Goal: Information Seeking & Learning: Learn about a topic

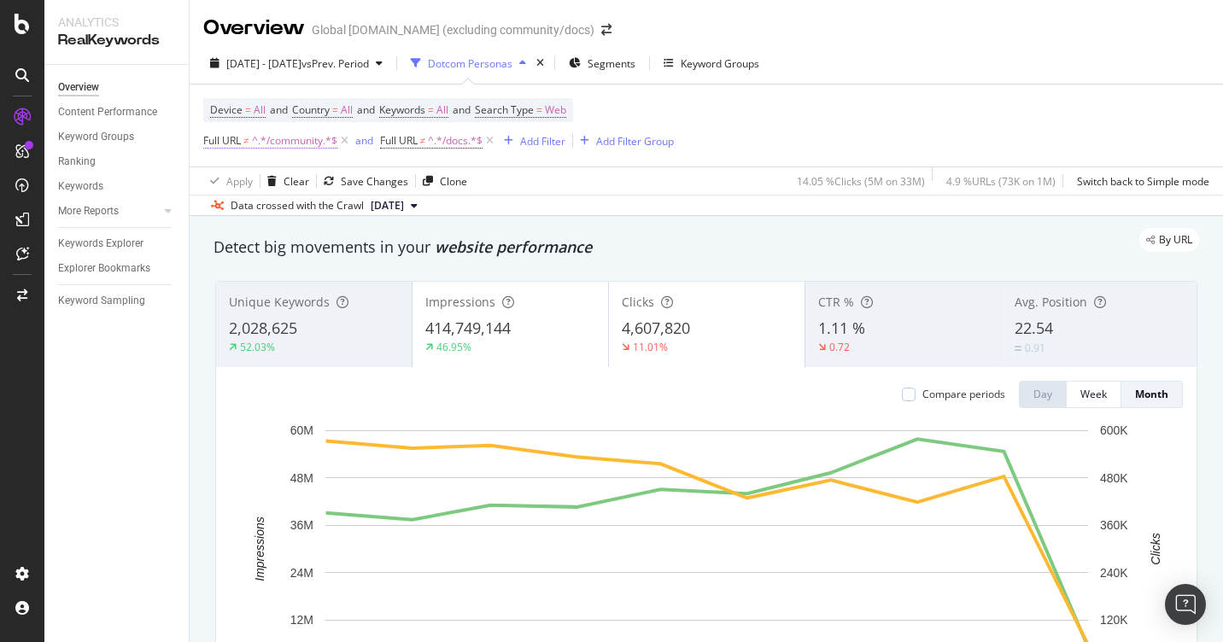
click at [264, 143] on span "^.*/community.*$" at bounding box center [294, 141] width 85 height 24
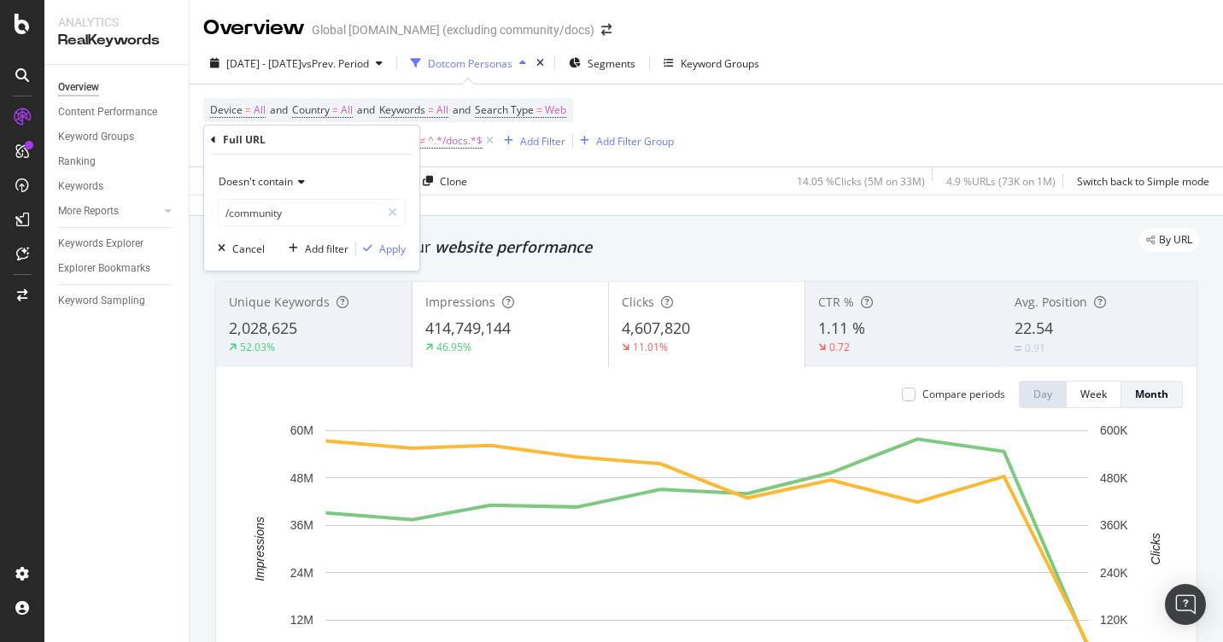
click at [756, 106] on div "Device = All and Country = All and Keywords = All and Search Type = Web Full UR…" at bounding box center [706, 126] width 1006 height 82
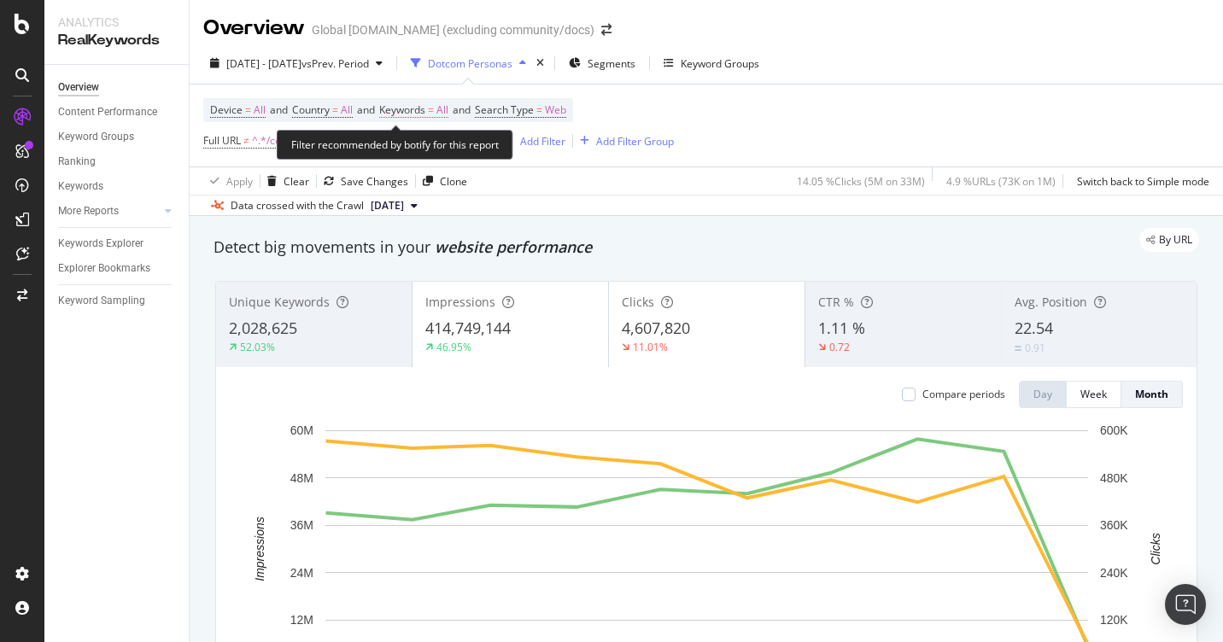
click at [449, 109] on span "All" at bounding box center [443, 110] width 12 height 24
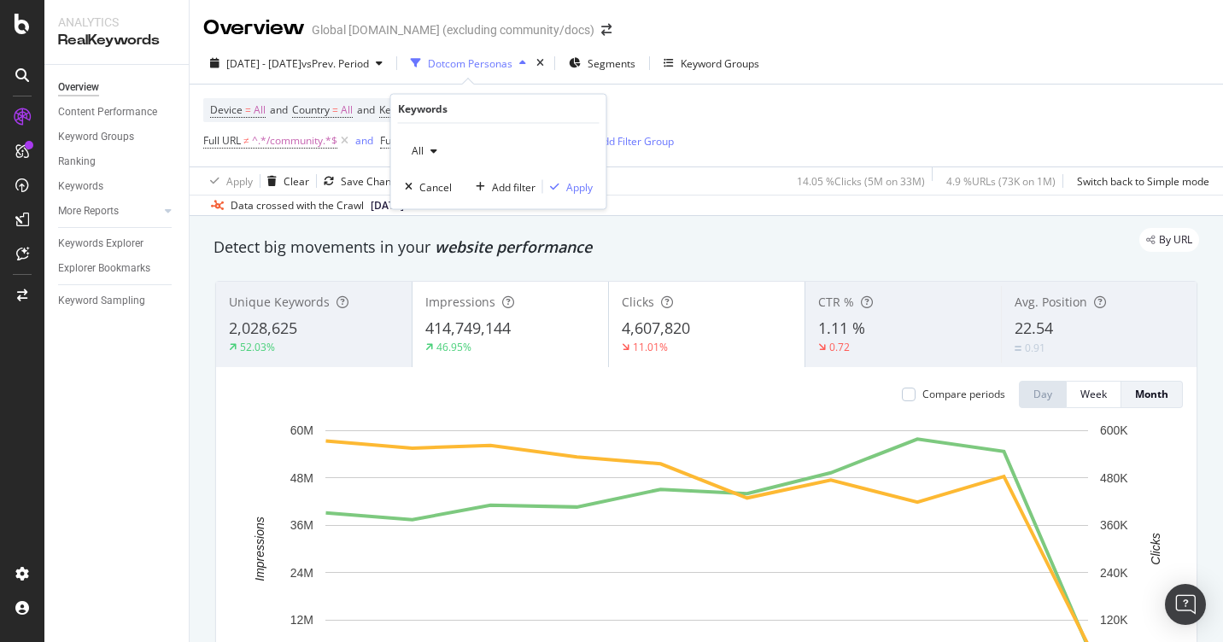
click at [425, 151] on div "button" at bounding box center [434, 151] width 21 height 10
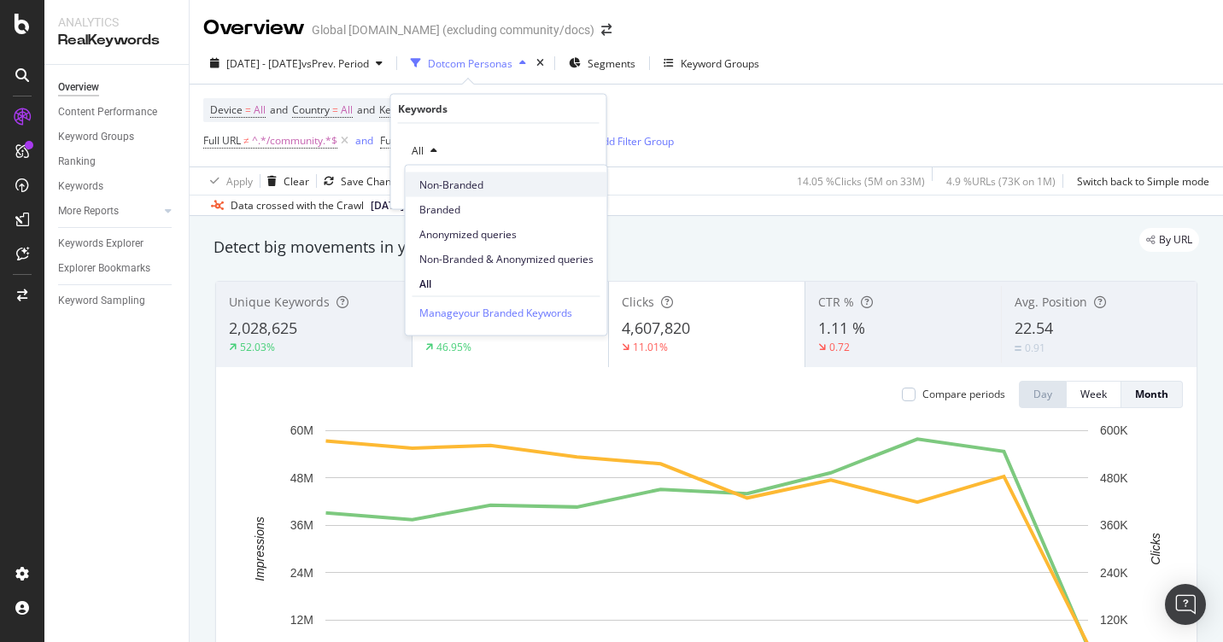
click at [455, 184] on span "Non-Branded" at bounding box center [506, 184] width 174 height 15
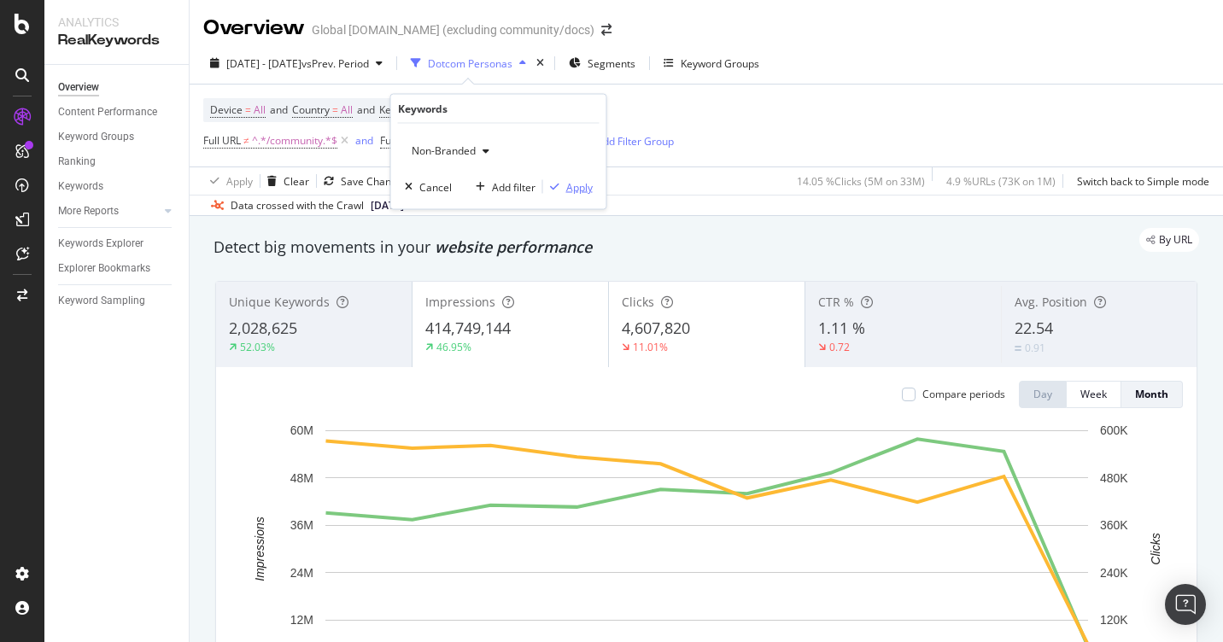
click at [588, 183] on div "Apply" at bounding box center [579, 186] width 26 height 15
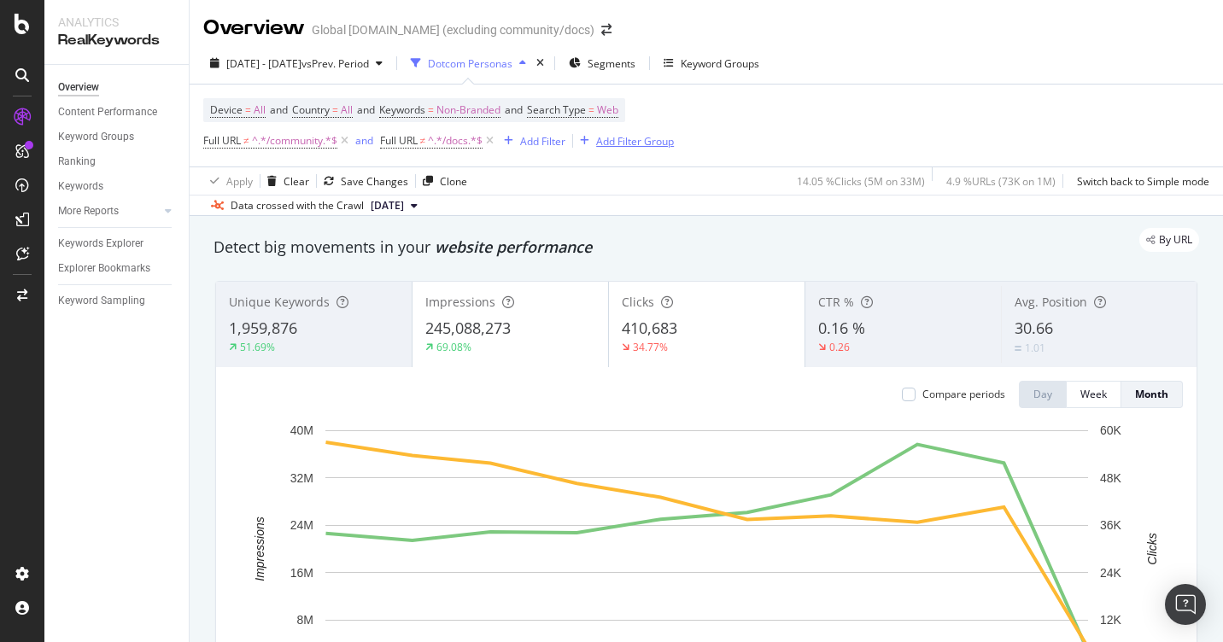
click at [647, 140] on div "Add Filter Group" at bounding box center [635, 141] width 78 height 15
click at [612, 138] on div "Add Filter Group" at bounding box center [635, 141] width 78 height 15
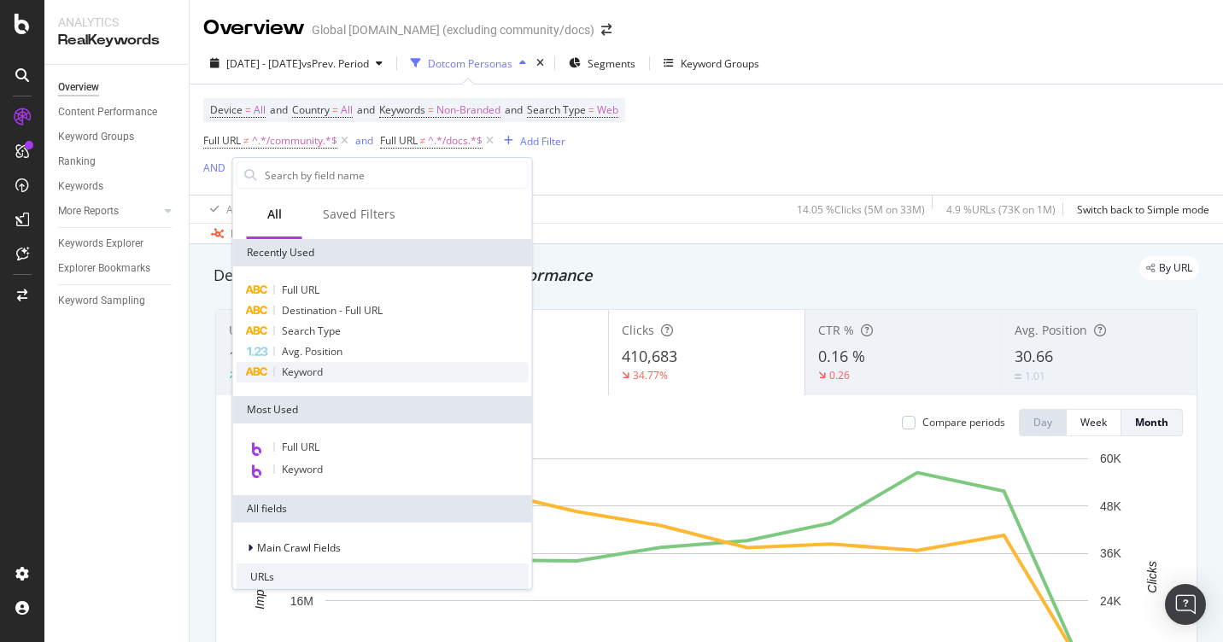
click at [314, 369] on span "Keyword" at bounding box center [302, 372] width 41 height 15
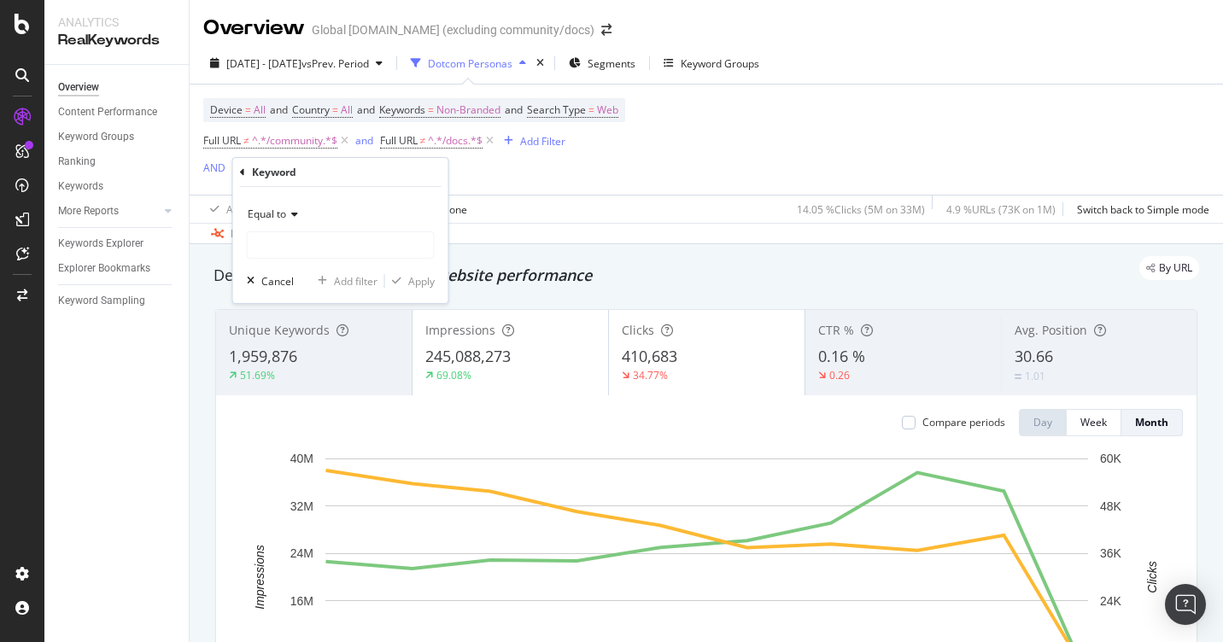
click at [285, 216] on span "Equal to" at bounding box center [267, 214] width 38 height 15
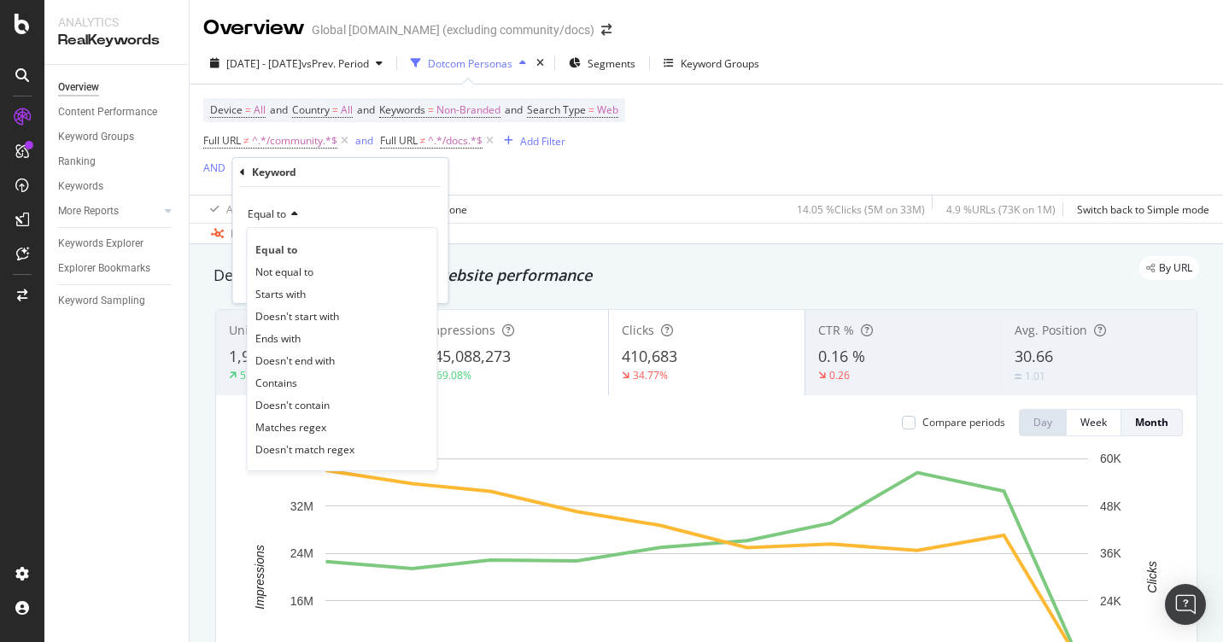
click at [335, 206] on div "Equal to" at bounding box center [341, 214] width 188 height 27
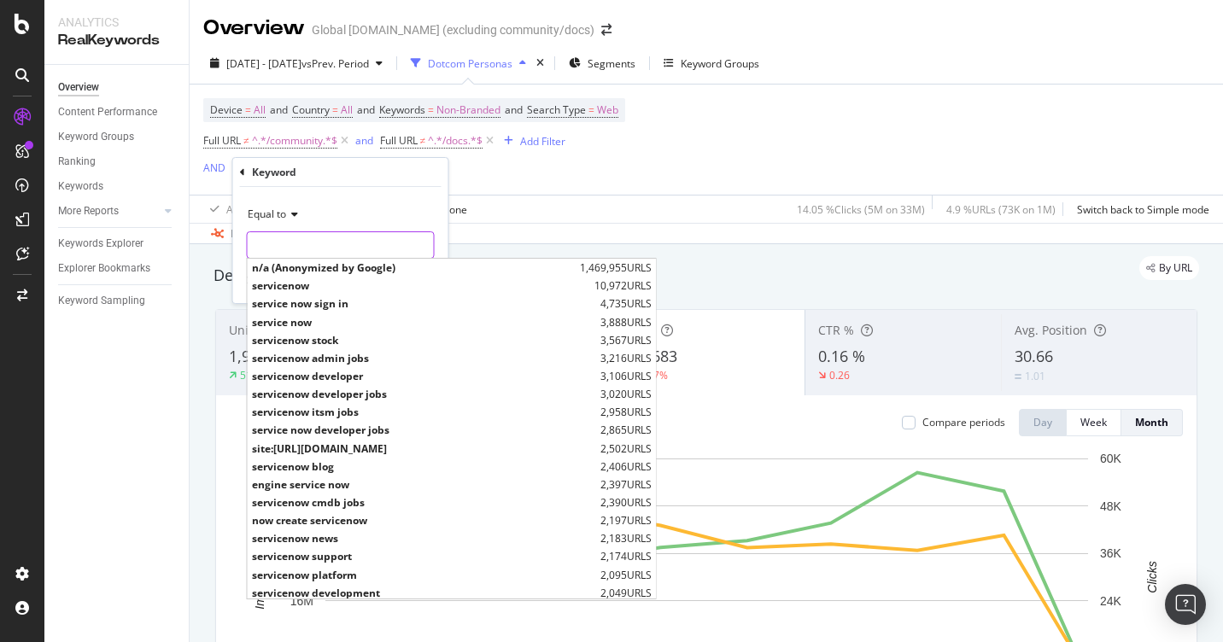
click at [314, 249] on input "text" at bounding box center [341, 245] width 186 height 27
click at [336, 200] on div "Equal to n/a (Anonymized by Google) 1,469,955 URLS servicenow 10,972 URLS servi…" at bounding box center [340, 245] width 215 height 116
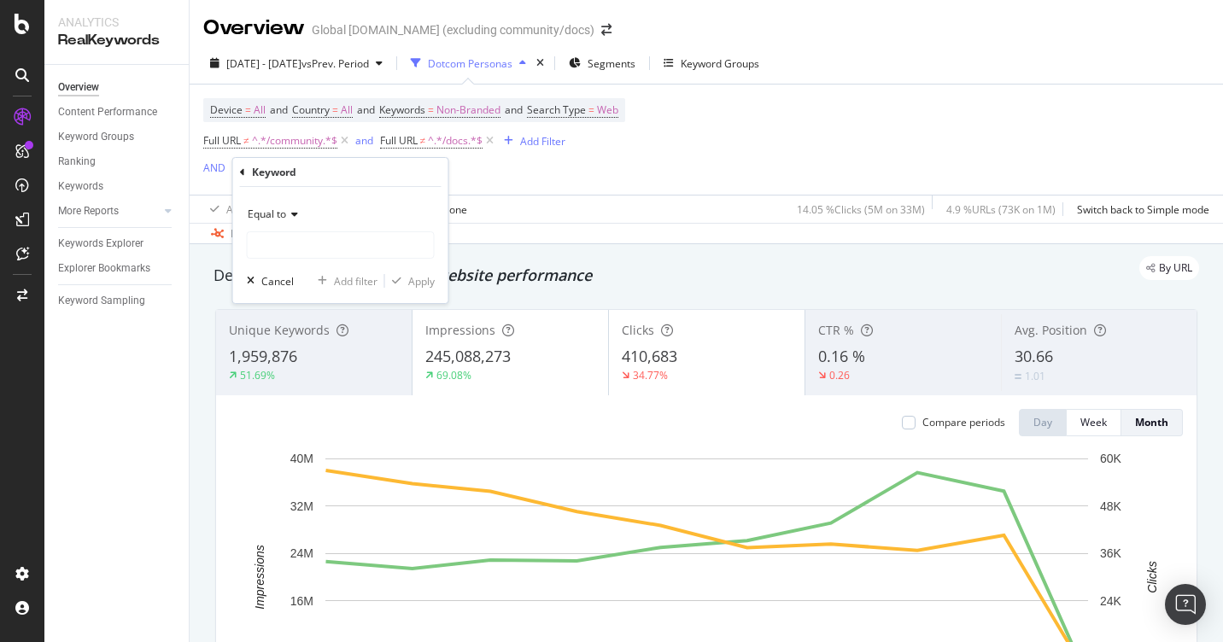
click at [286, 215] on icon at bounding box center [292, 214] width 12 height 10
click at [242, 174] on icon at bounding box center [242, 172] width 5 height 10
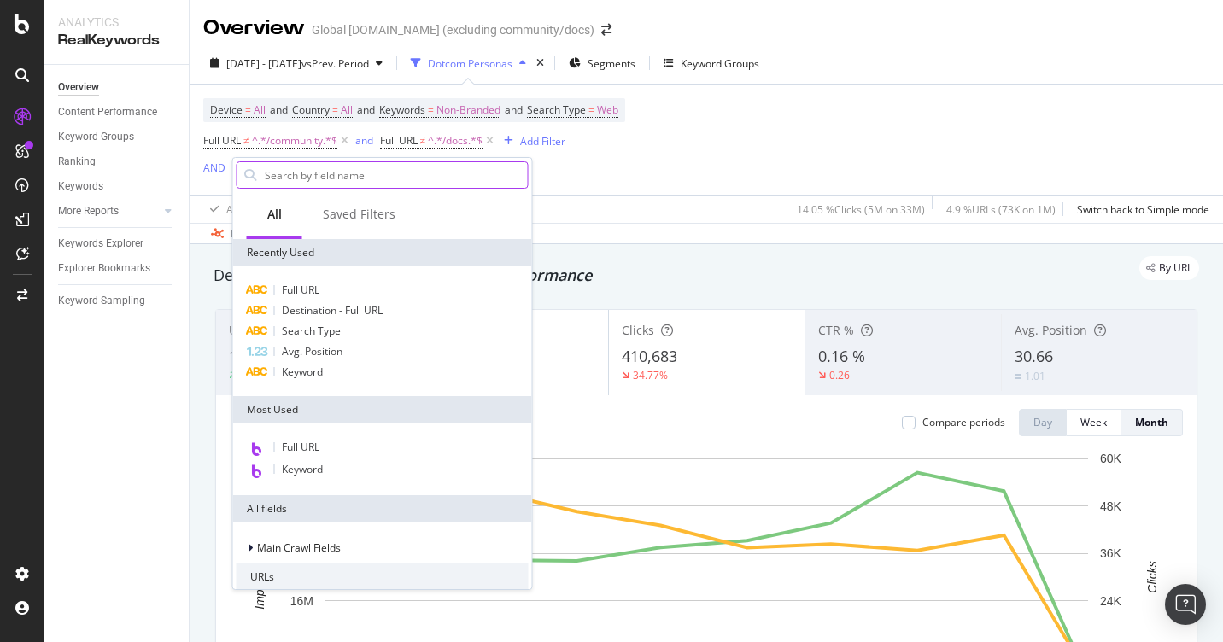
click at [356, 180] on input "text" at bounding box center [395, 175] width 265 height 26
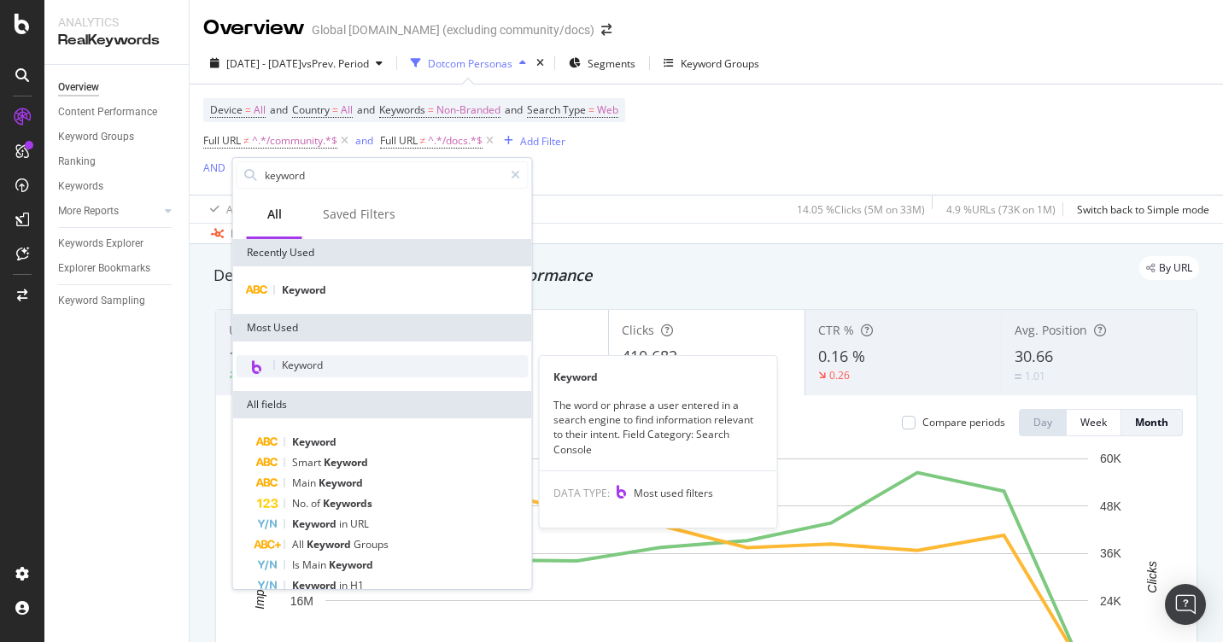
type input "keyword"
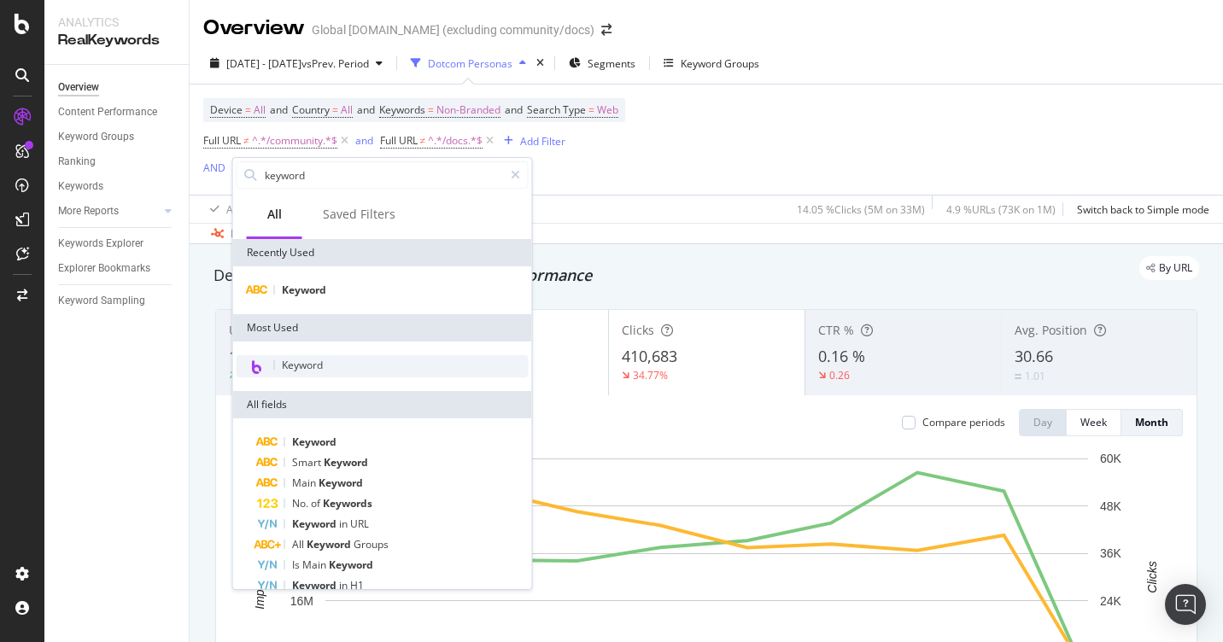
click at [300, 361] on span "Keyword" at bounding box center [302, 365] width 41 height 15
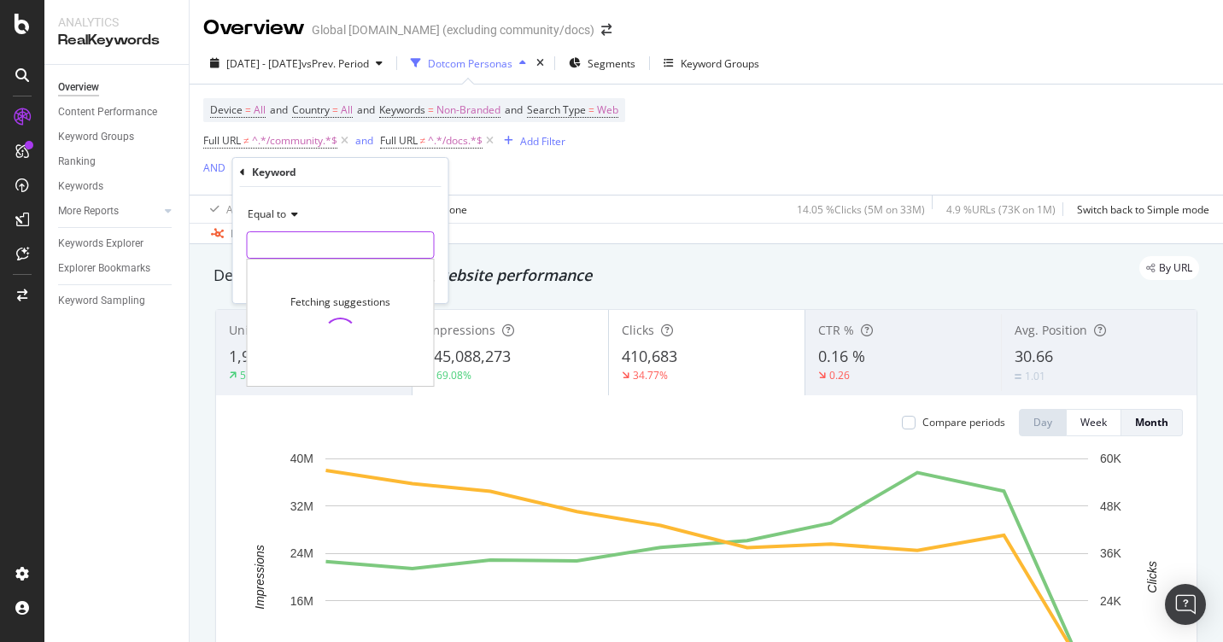
click at [299, 247] on input "text" at bounding box center [341, 245] width 186 height 27
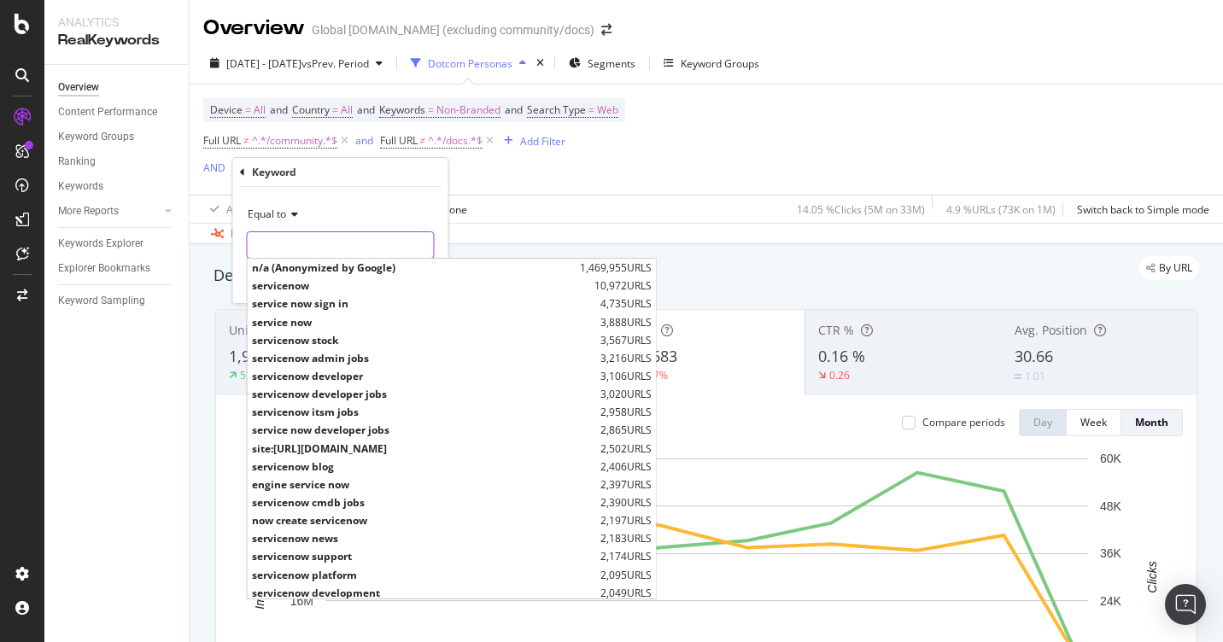
click at [299, 247] on input "text" at bounding box center [341, 245] width 186 height 27
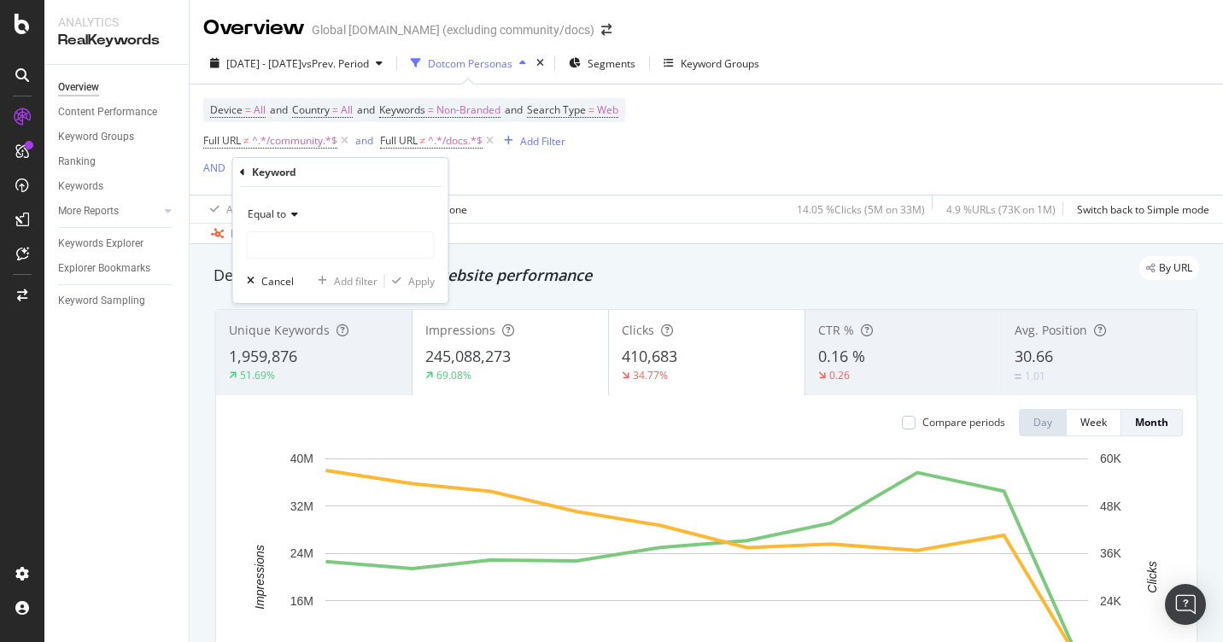
click at [241, 167] on icon at bounding box center [242, 172] width 5 height 10
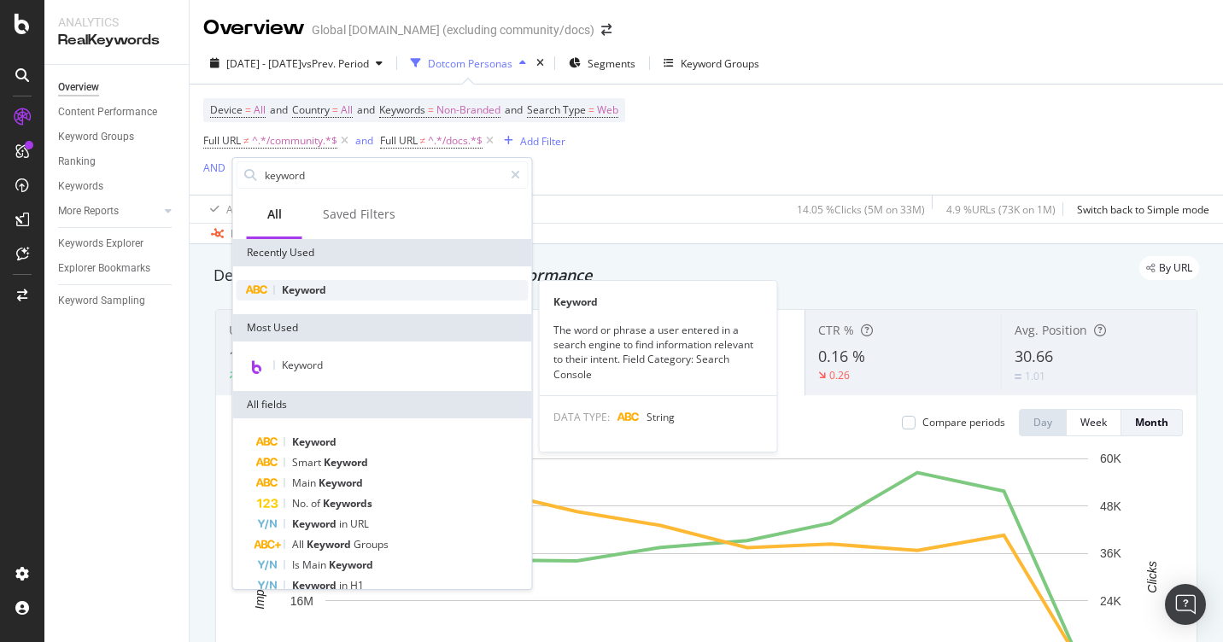
click at [320, 288] on span "Keyword" at bounding box center [304, 290] width 44 height 15
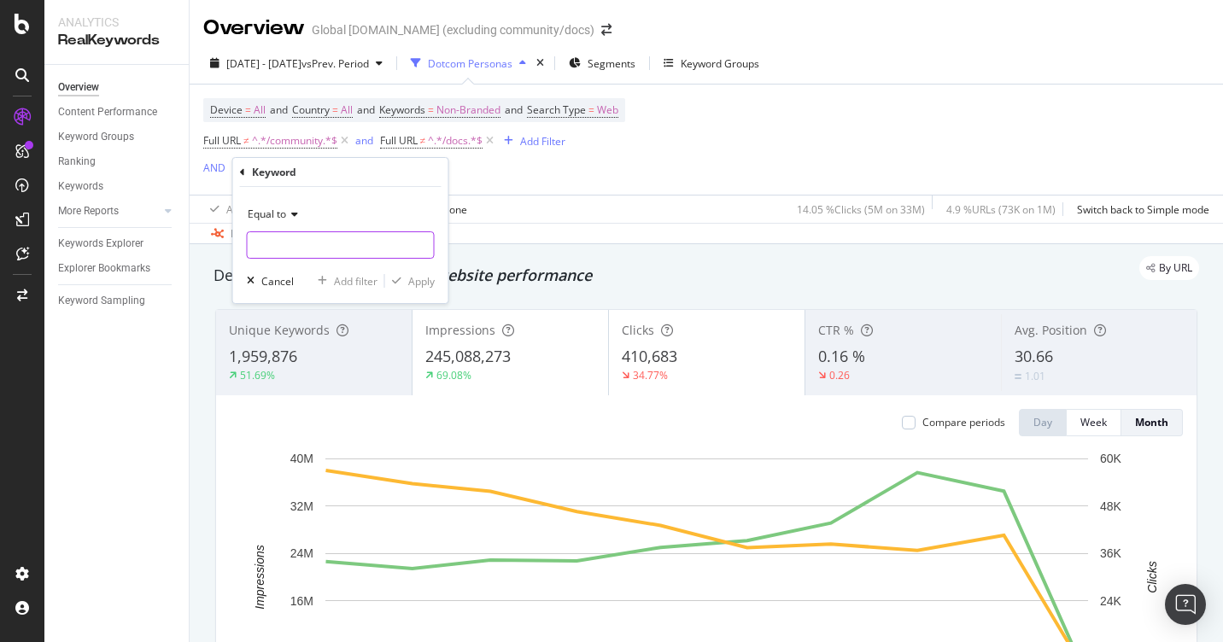
click at [308, 251] on input "text" at bounding box center [341, 245] width 186 height 27
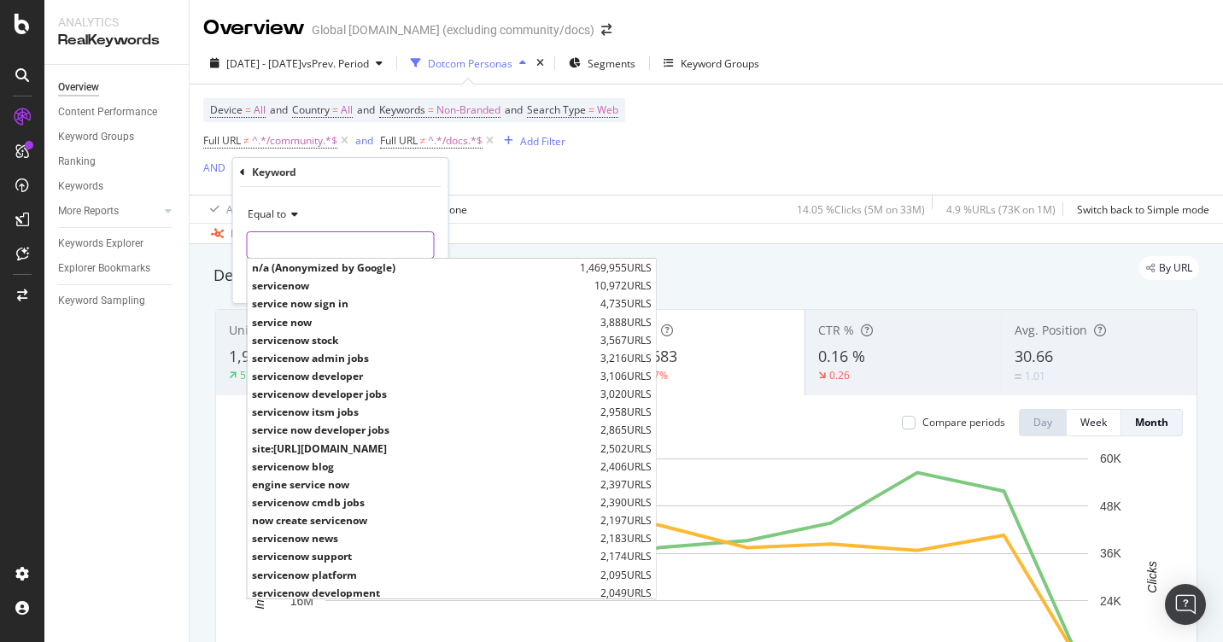
click at [334, 236] on input "text" at bounding box center [341, 245] width 186 height 27
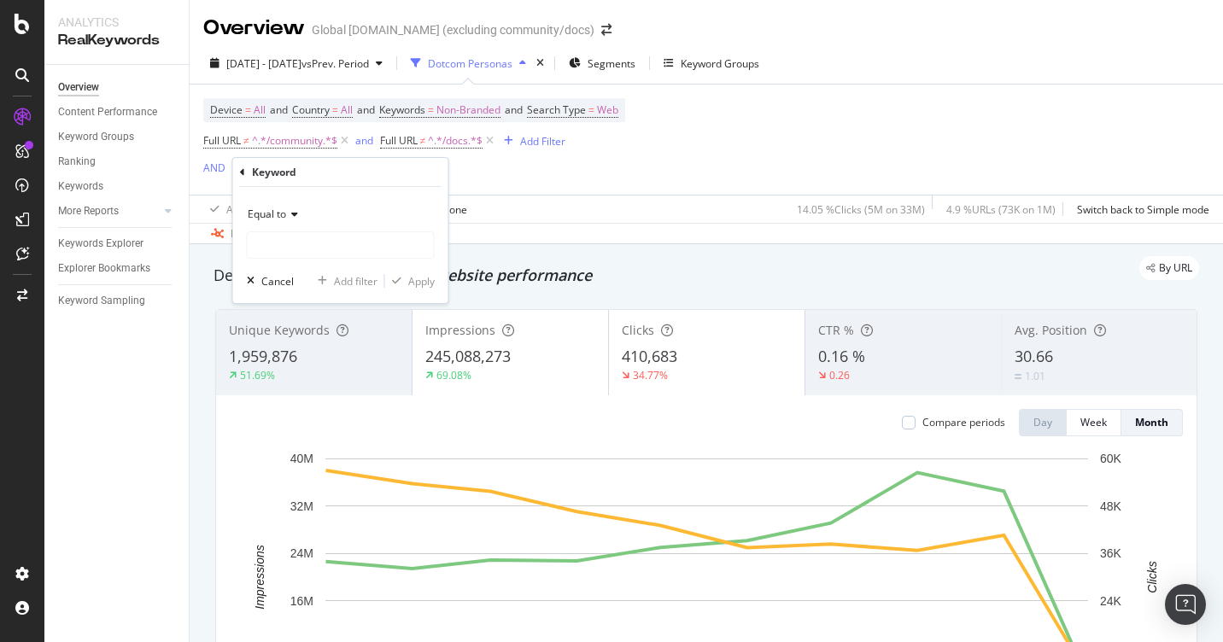
click at [338, 220] on div "Equal to" at bounding box center [341, 214] width 188 height 27
click at [353, 179] on div "Keyword" at bounding box center [341, 172] width 202 height 29
click at [285, 205] on div "Equal to" at bounding box center [341, 214] width 188 height 27
click at [355, 185] on div "Keyword" at bounding box center [341, 172] width 202 height 29
click at [246, 170] on div "Keyword" at bounding box center [341, 172] width 202 height 29
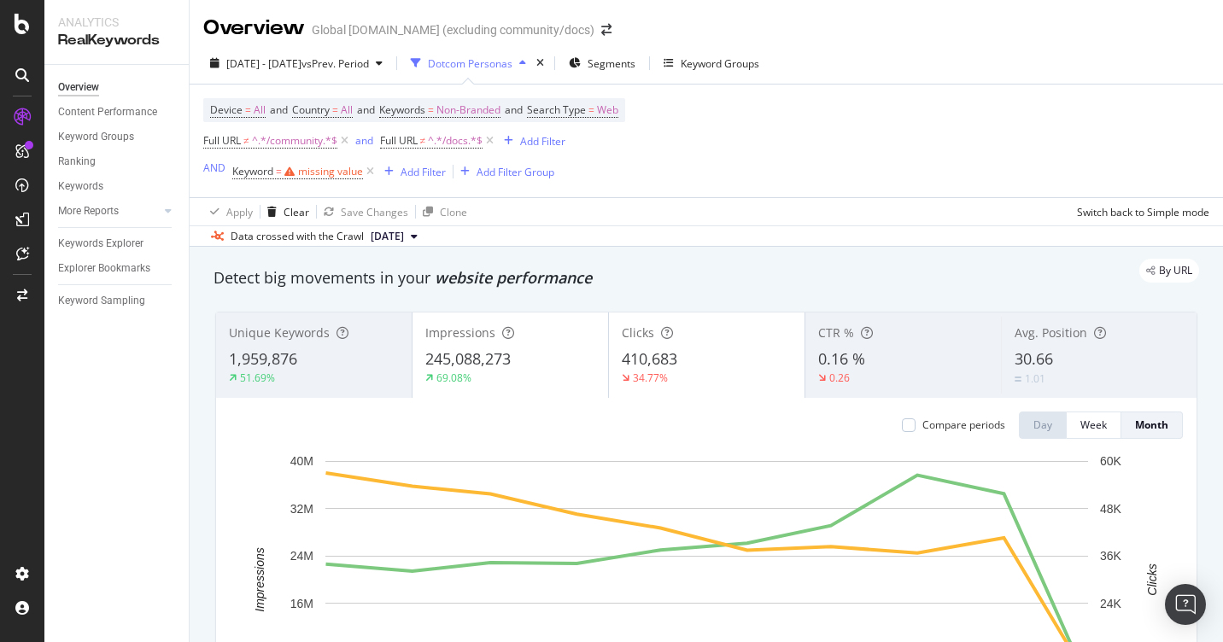
click at [625, 163] on div "Device = All and Country = All and Keywords = Non-Branded and Search Type = Web…" at bounding box center [414, 140] width 422 height 85
click at [371, 173] on icon at bounding box center [370, 171] width 15 height 17
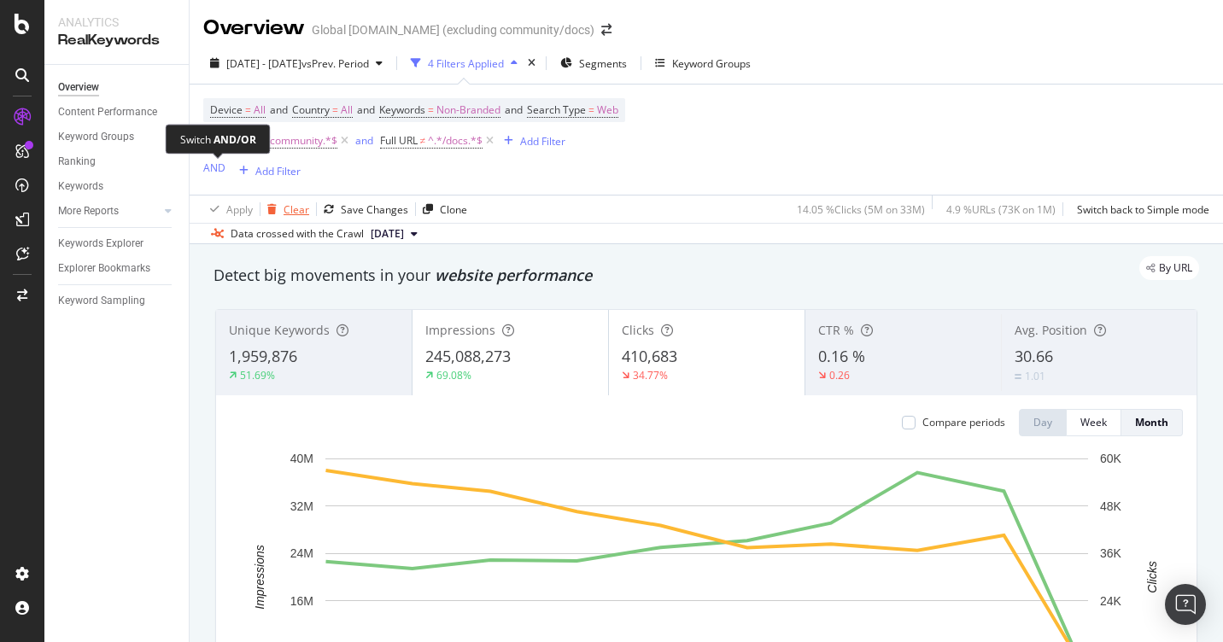
drag, startPoint x: 211, startPoint y: 172, endPoint x: 304, endPoint y: 208, distance: 99.8
click at [211, 172] on div "AND" at bounding box center [214, 168] width 22 height 15
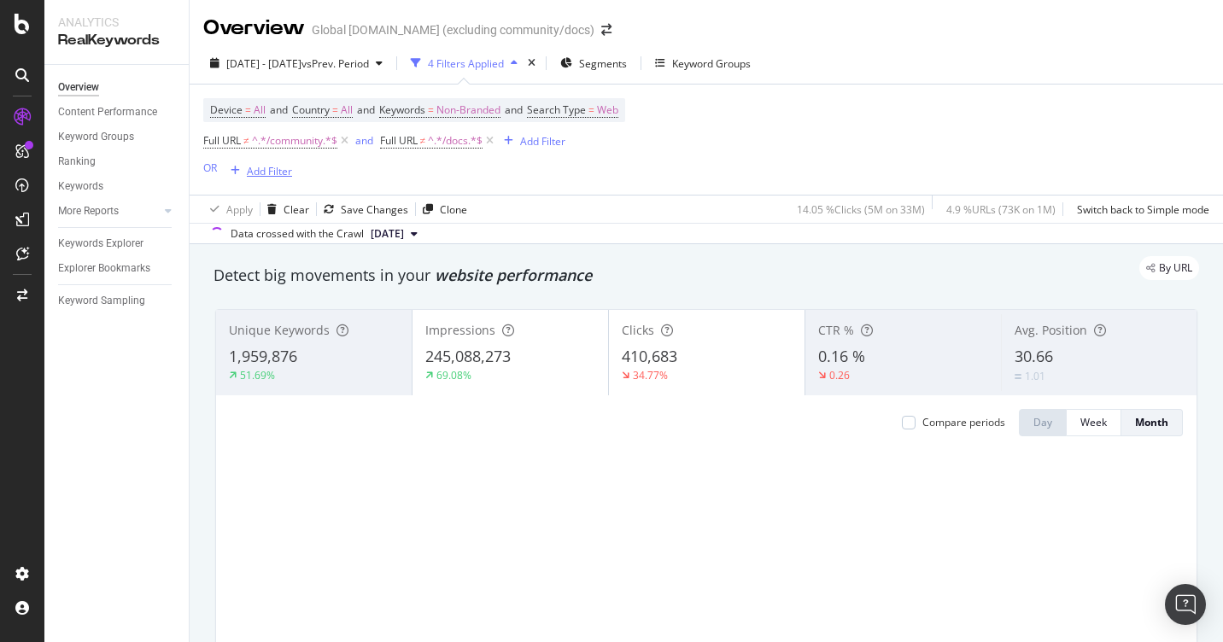
click at [264, 172] on div "Add Filter" at bounding box center [269, 171] width 45 height 15
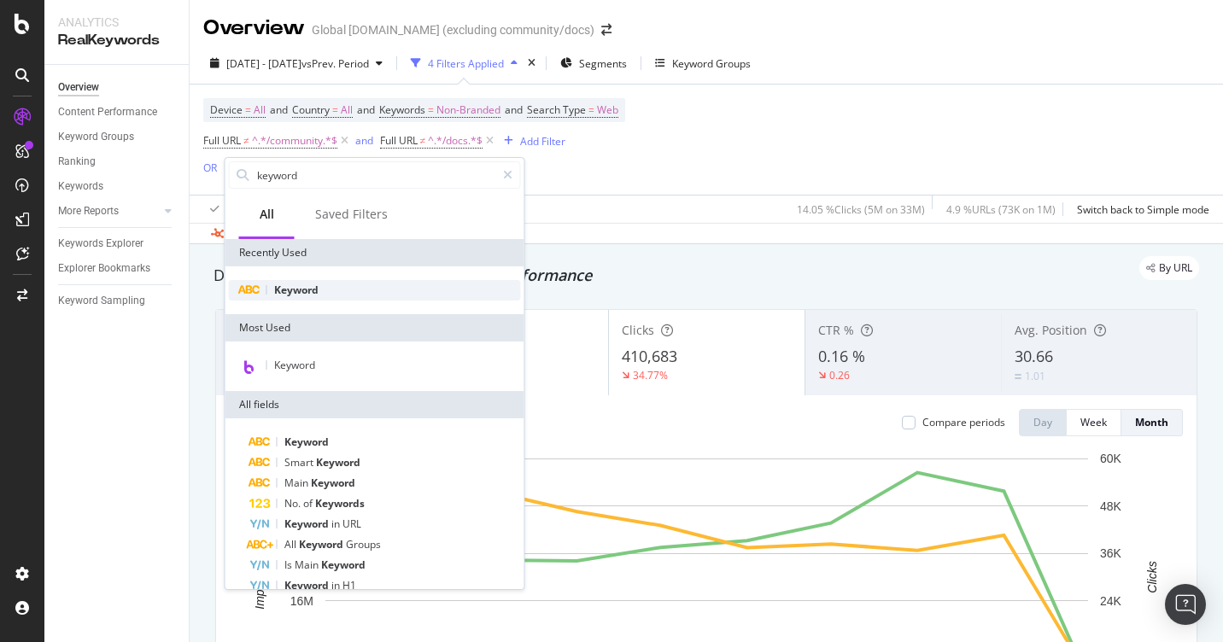
click at [298, 285] on span "Keyword" at bounding box center [296, 290] width 44 height 15
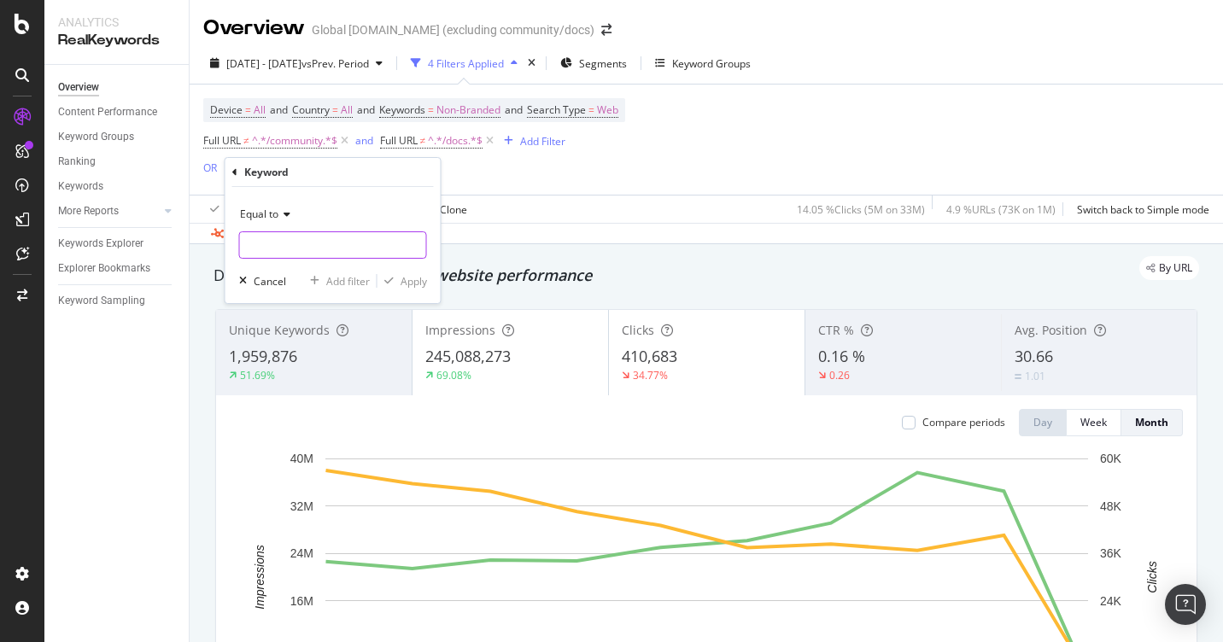
click at [297, 241] on input "text" at bounding box center [333, 245] width 186 height 27
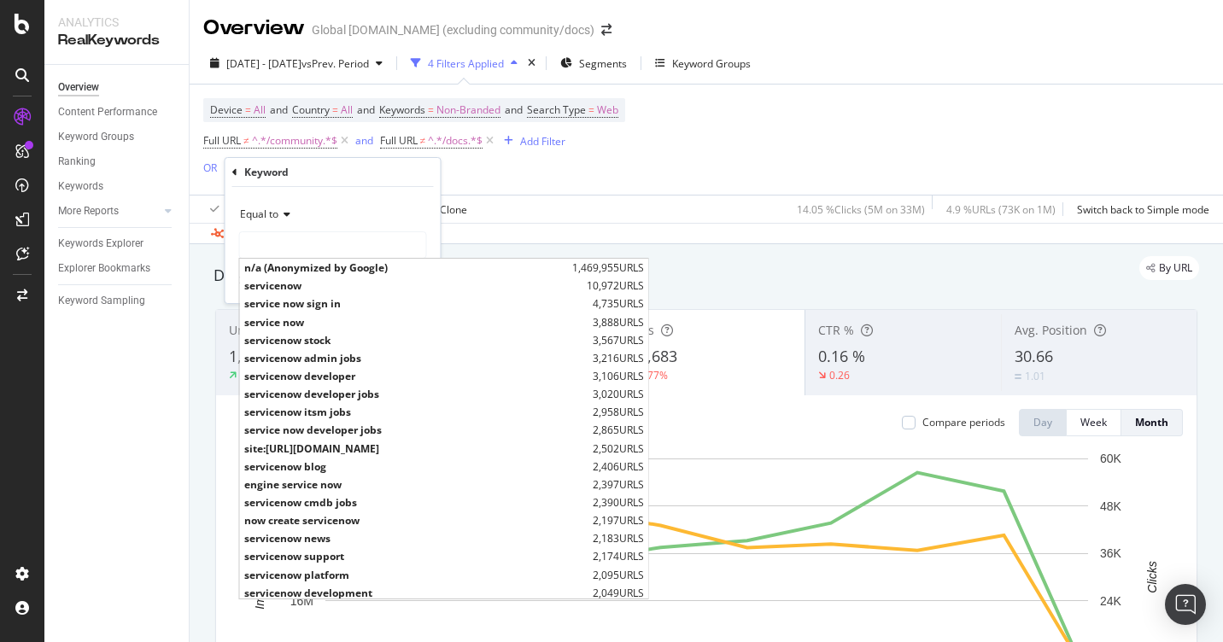
click at [596, 185] on div "Device = All and Country = All and Keywords = Non-Branded and Search Type = Web…" at bounding box center [706, 140] width 1006 height 110
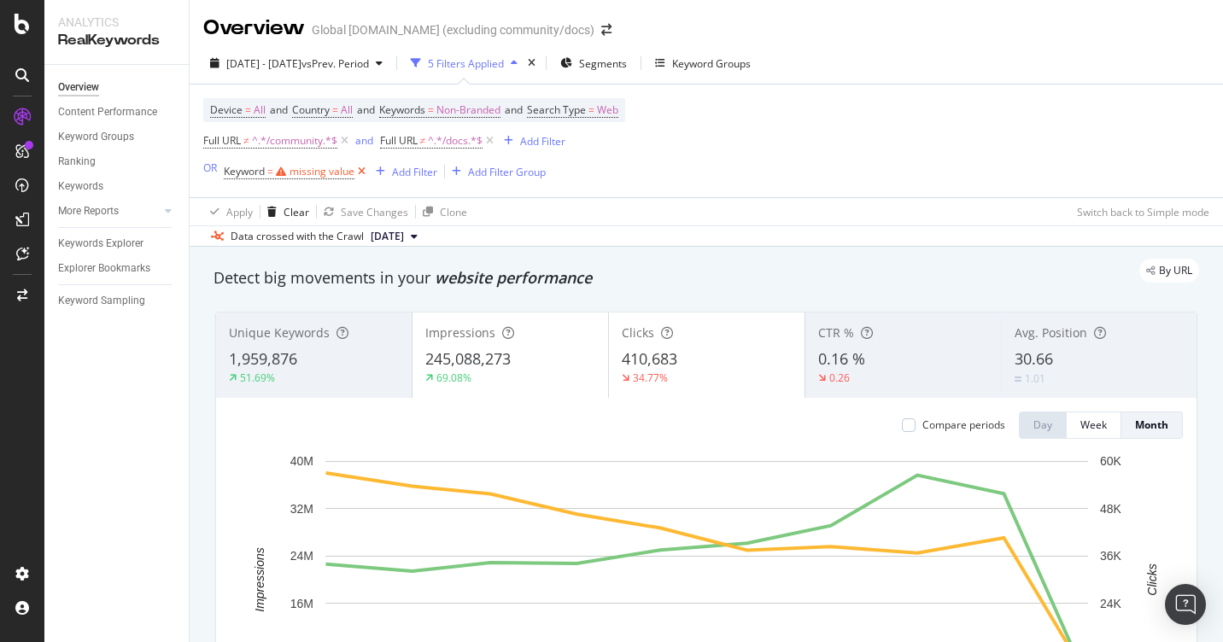
click at [364, 177] on icon at bounding box center [362, 171] width 15 height 17
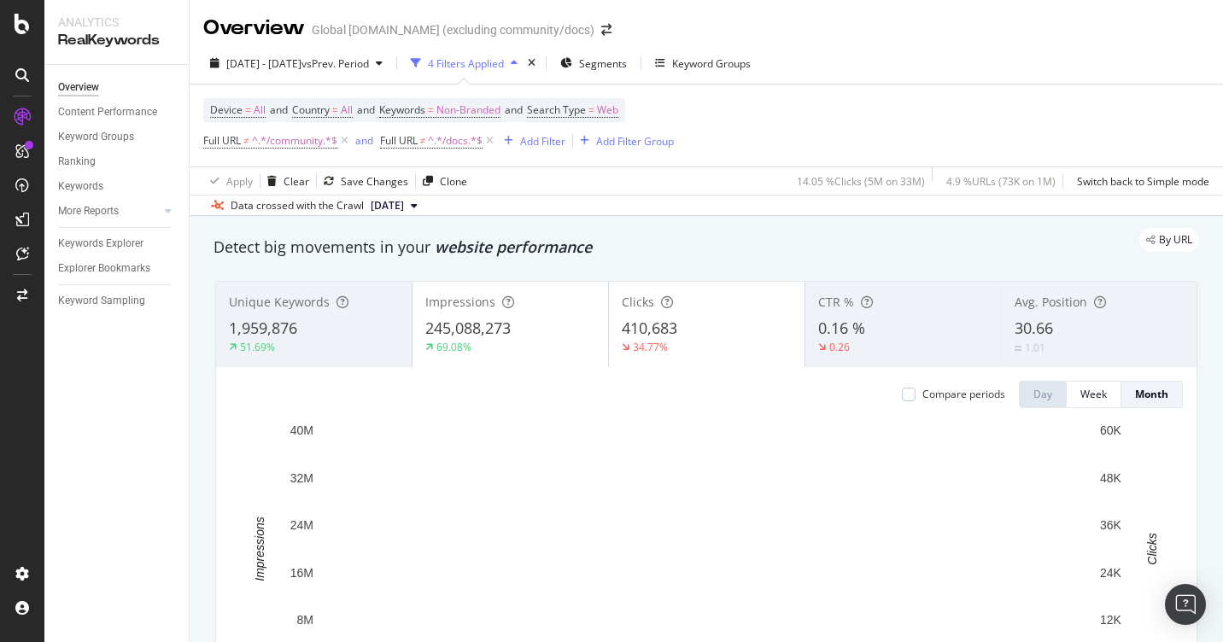
click at [718, 92] on div "Device = All and Country = All and Keywords = Non-Branded and Search Type = Web…" at bounding box center [706, 126] width 1006 height 82
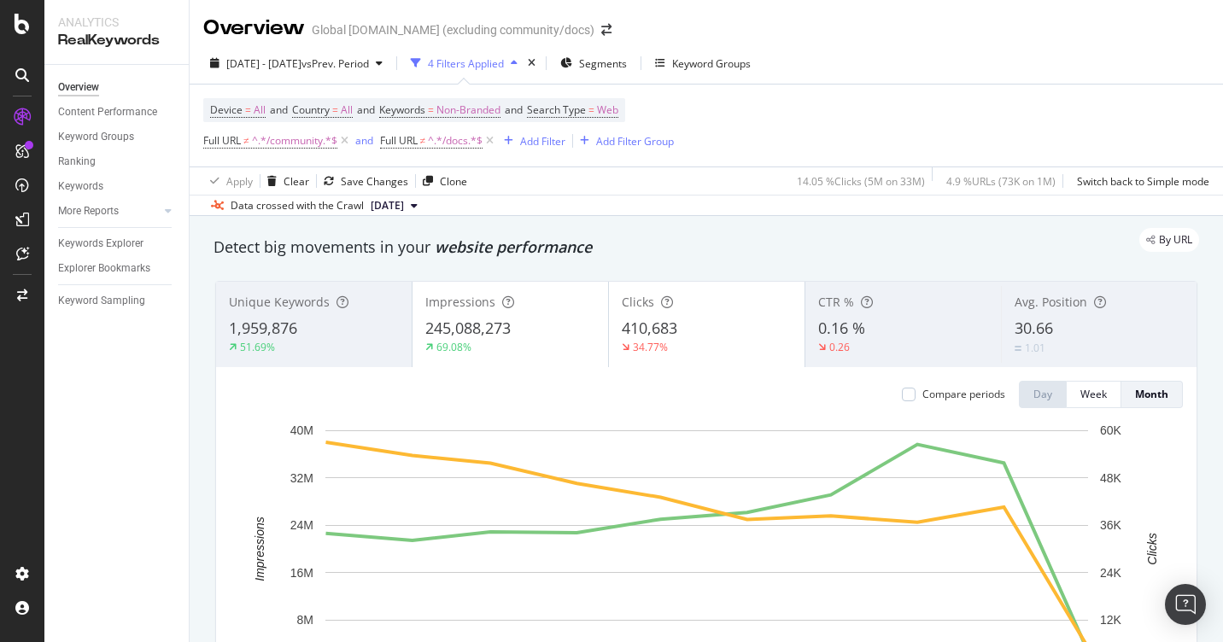
click at [839, 69] on div "2025 Jan. 1st - 2025 Oct. 4th vs Prev. Period 4 Filters Applied Segments Keywor…" at bounding box center [707, 67] width 1034 height 34
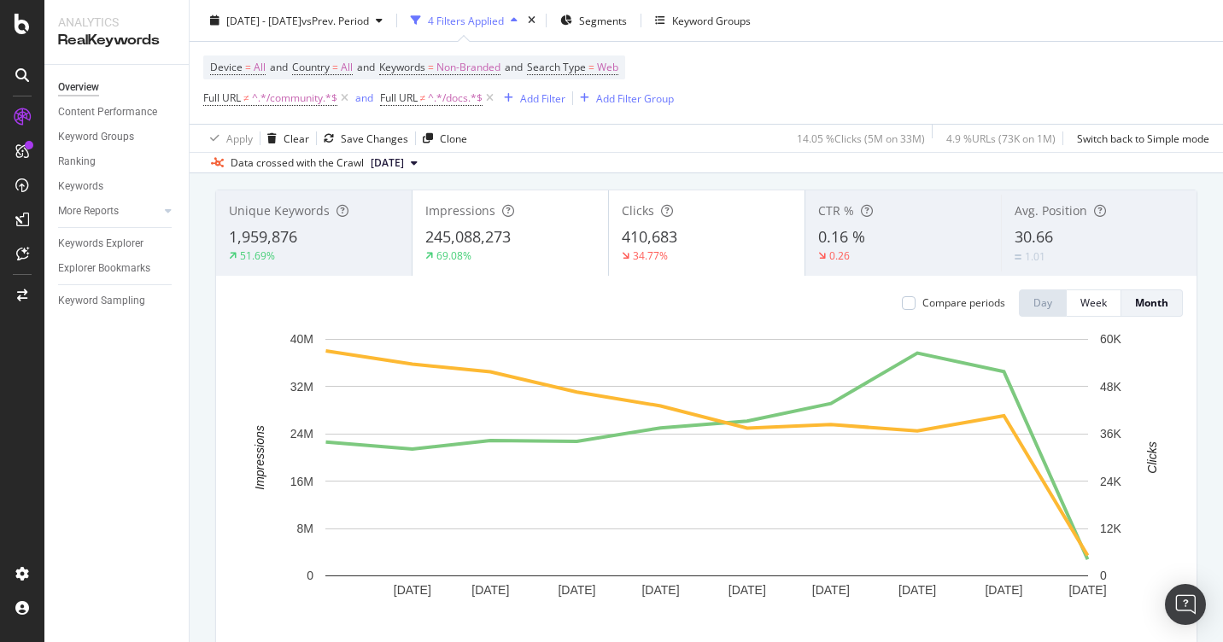
scroll to position [94, 0]
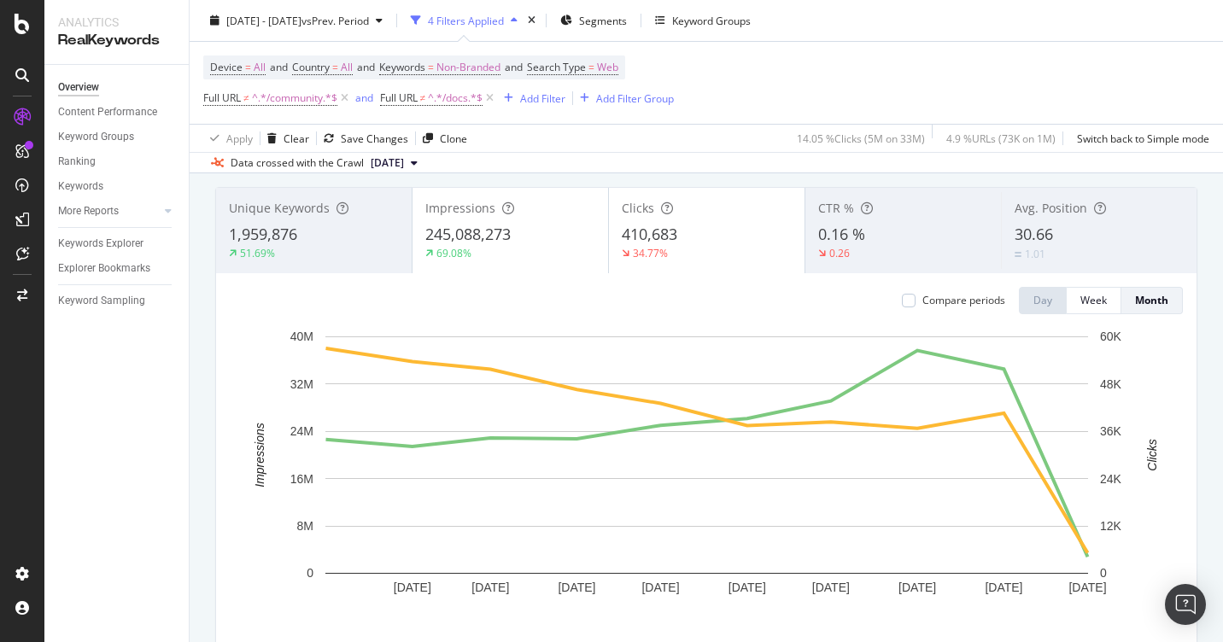
click at [767, 84] on div "Device = All and Country = All and Keywords = Non-Branded and Search Type = Web…" at bounding box center [706, 83] width 1006 height 82
click at [1138, 49] on div "Device = All and Country = All and Keywords = Non-Branded and Search Type = Web…" at bounding box center [706, 83] width 1006 height 82
click at [848, 50] on div "Device = All and Country = All and Keywords = Non-Branded and Search Type = Web…" at bounding box center [706, 83] width 1006 height 82
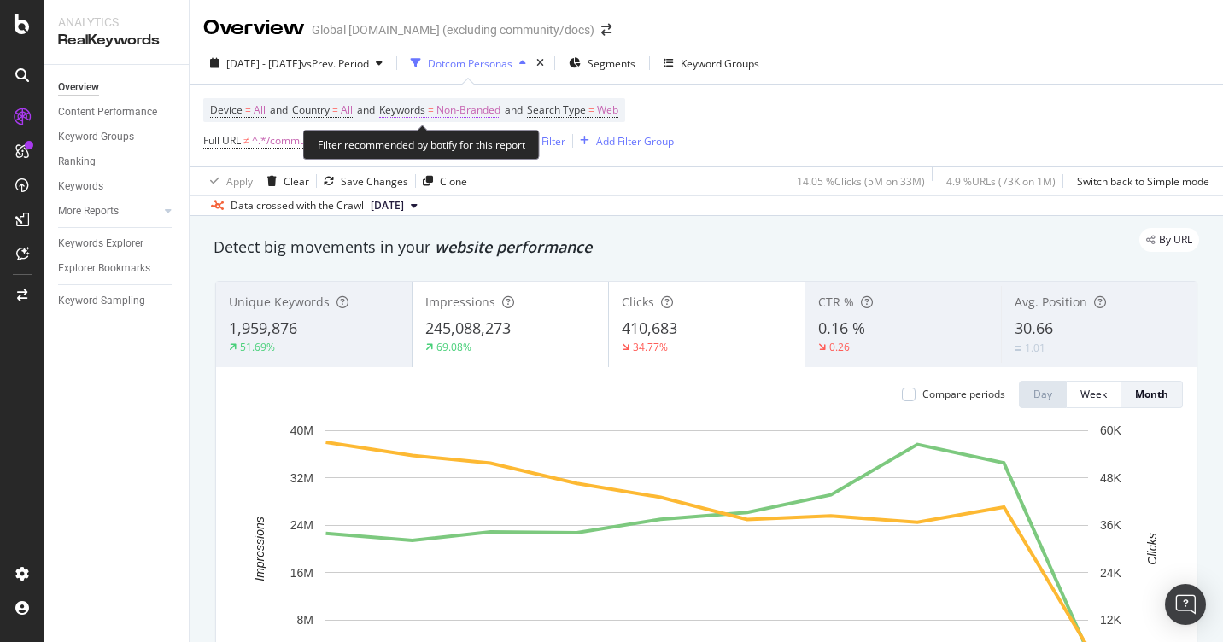
click at [484, 113] on span "Non-Branded" at bounding box center [469, 110] width 64 height 24
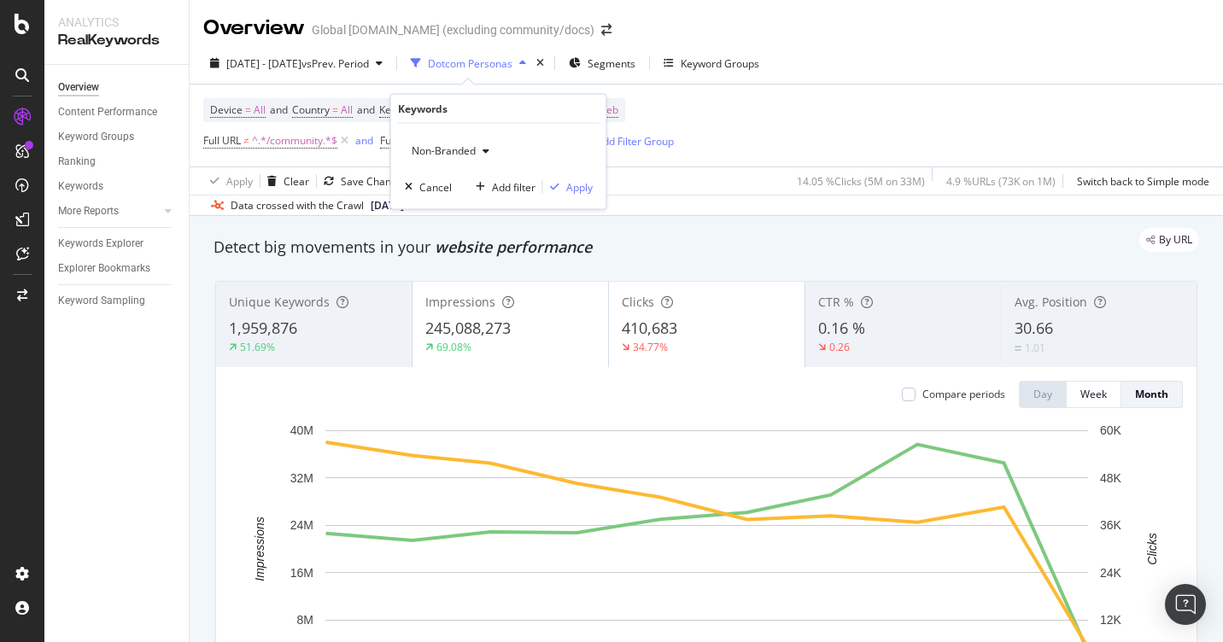
click at [473, 151] on span "Non-Branded" at bounding box center [440, 151] width 71 height 15
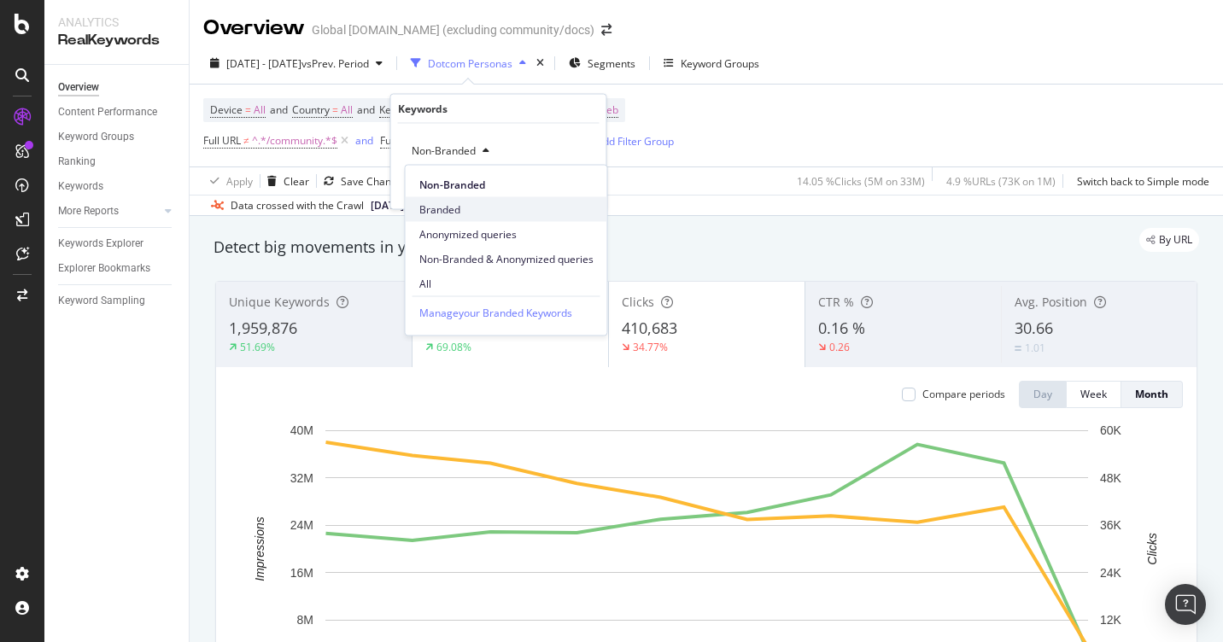
click at [453, 207] on span "Branded" at bounding box center [506, 209] width 174 height 15
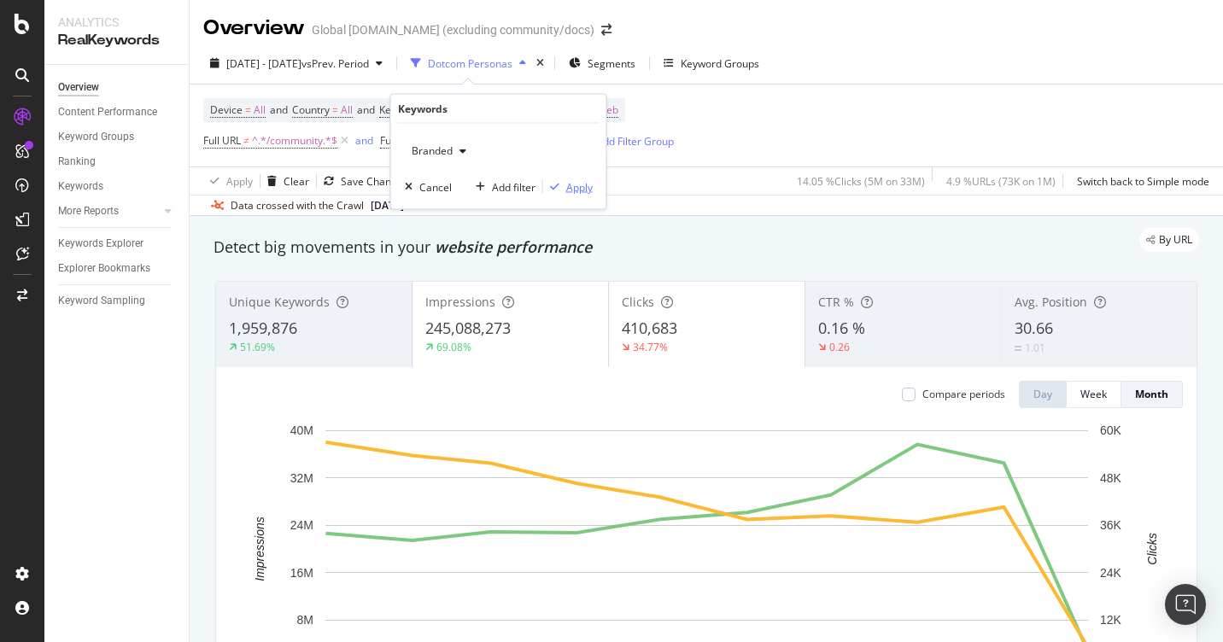
click at [584, 186] on div "Apply" at bounding box center [579, 186] width 26 height 15
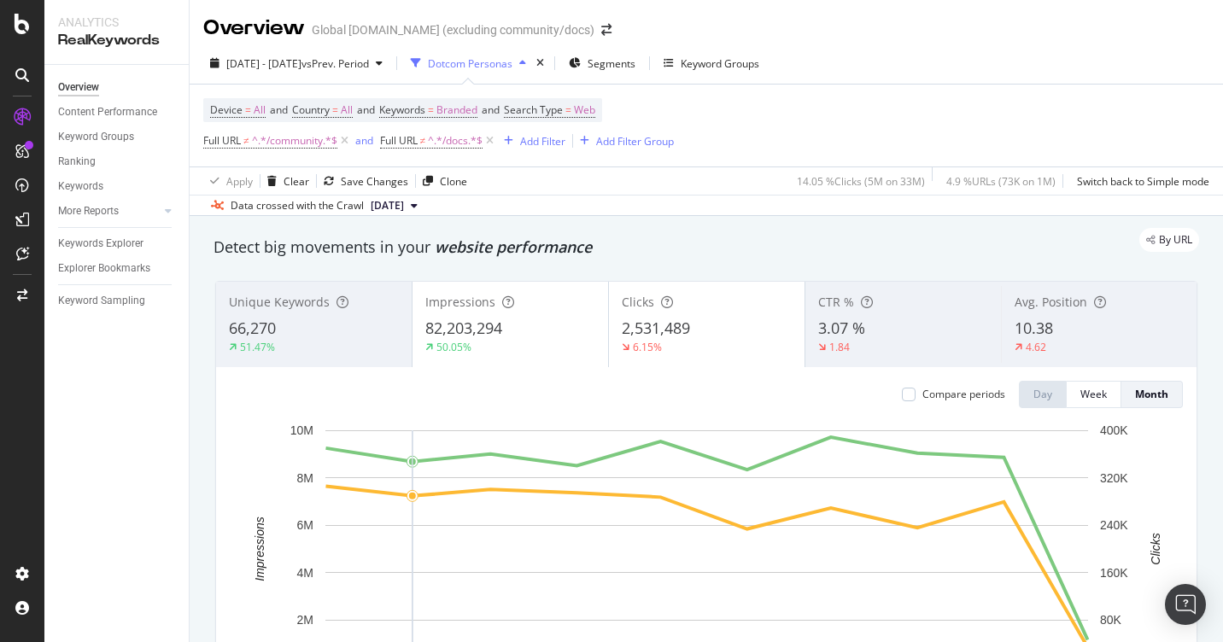
click at [924, 113] on div "Device = All and Country = All and Keywords = Branded and Search Type = Web Ful…" at bounding box center [706, 126] width 1006 height 82
click at [910, 60] on div "[DATE] - [DATE] vs Prev. Period Dotcom Personas Segments Keyword Groups" at bounding box center [707, 67] width 1034 height 34
click at [554, 138] on div "Add Filter" at bounding box center [542, 141] width 45 height 15
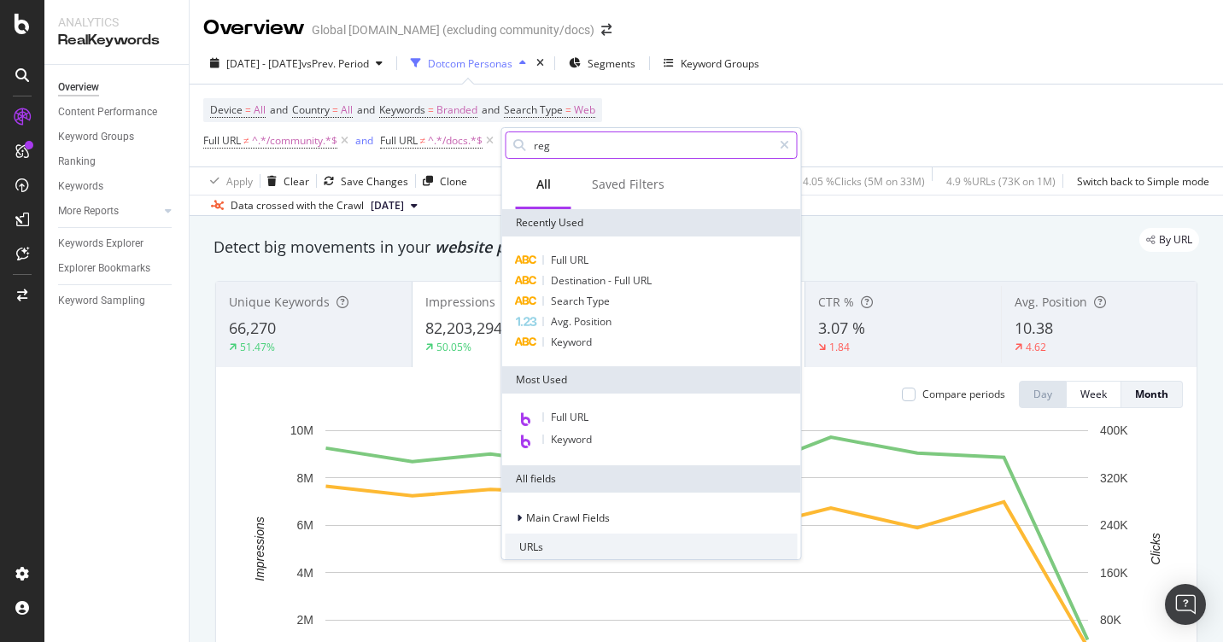
type input "rege"
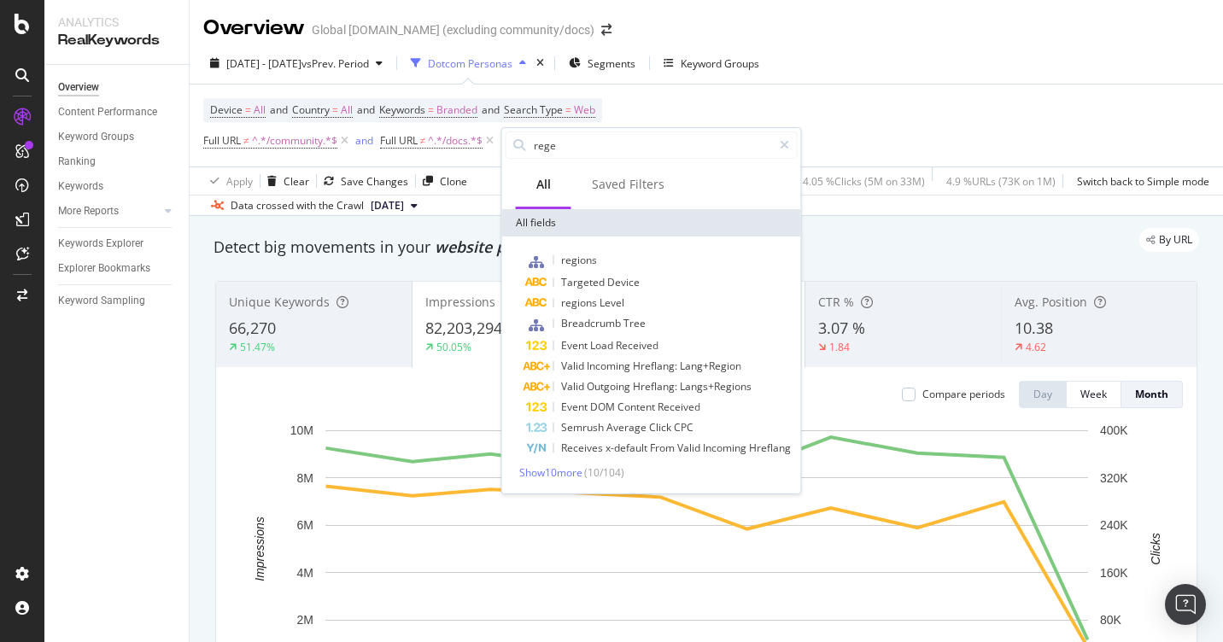
click at [776, 102] on div "Device = All and Country = All and Keywords = Branded and Search Type = Web Ful…" at bounding box center [706, 126] width 1006 height 82
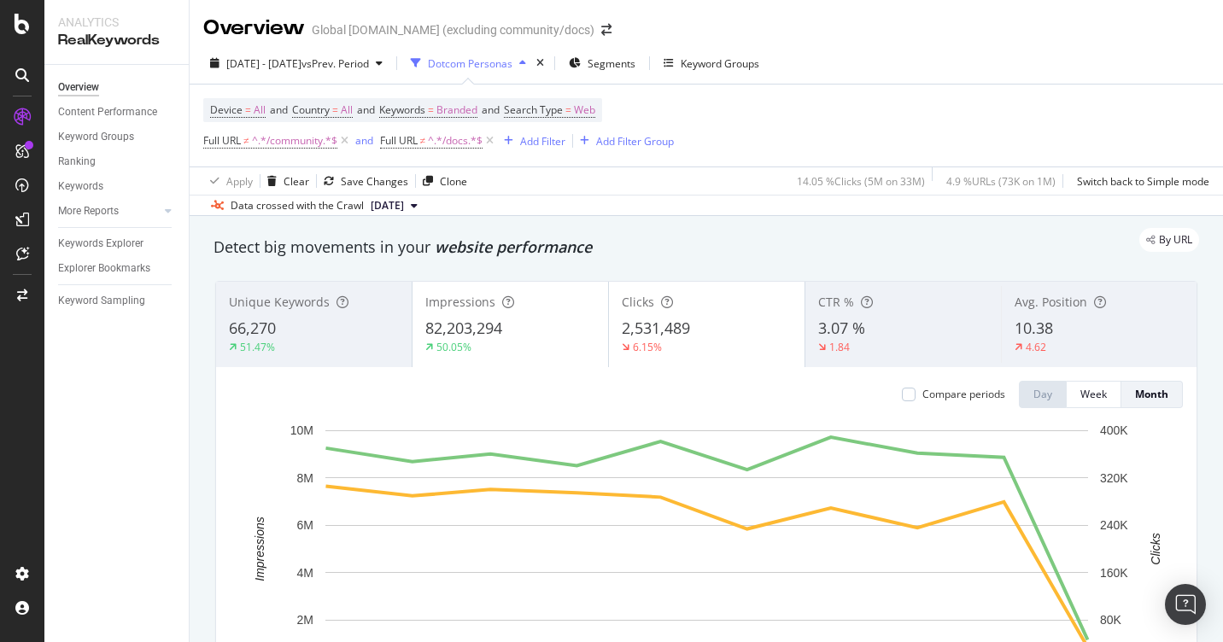
click at [513, 64] on div "Dotcom Personas" at bounding box center [470, 63] width 85 height 15
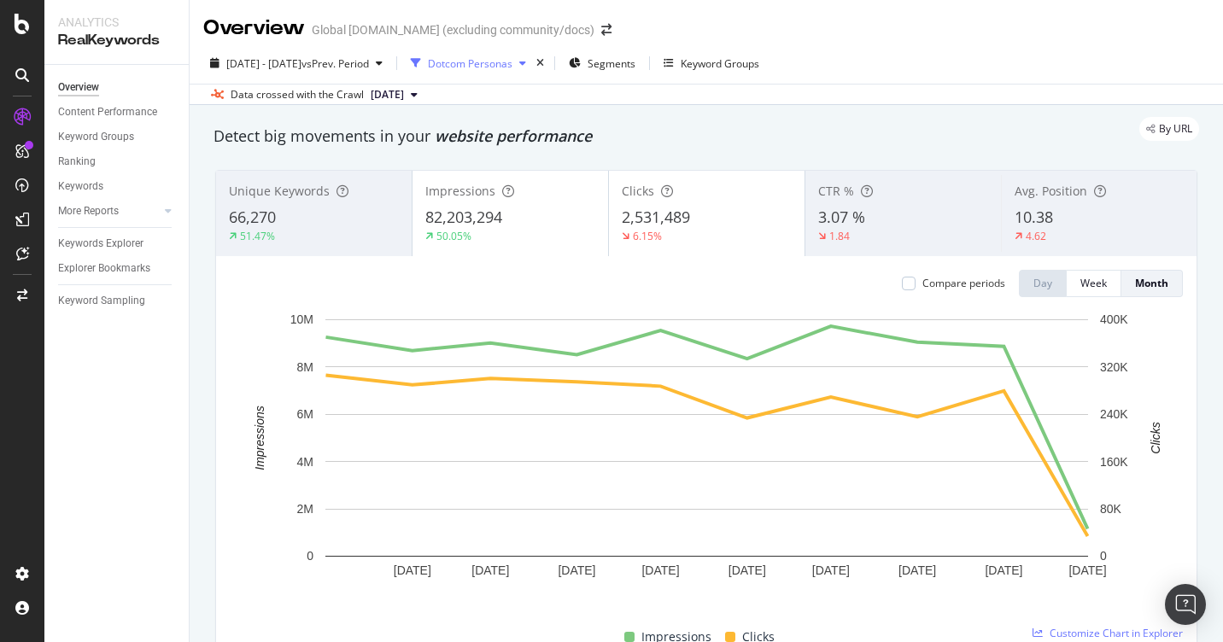
click at [513, 64] on div "Dotcom Personas" at bounding box center [470, 63] width 85 height 15
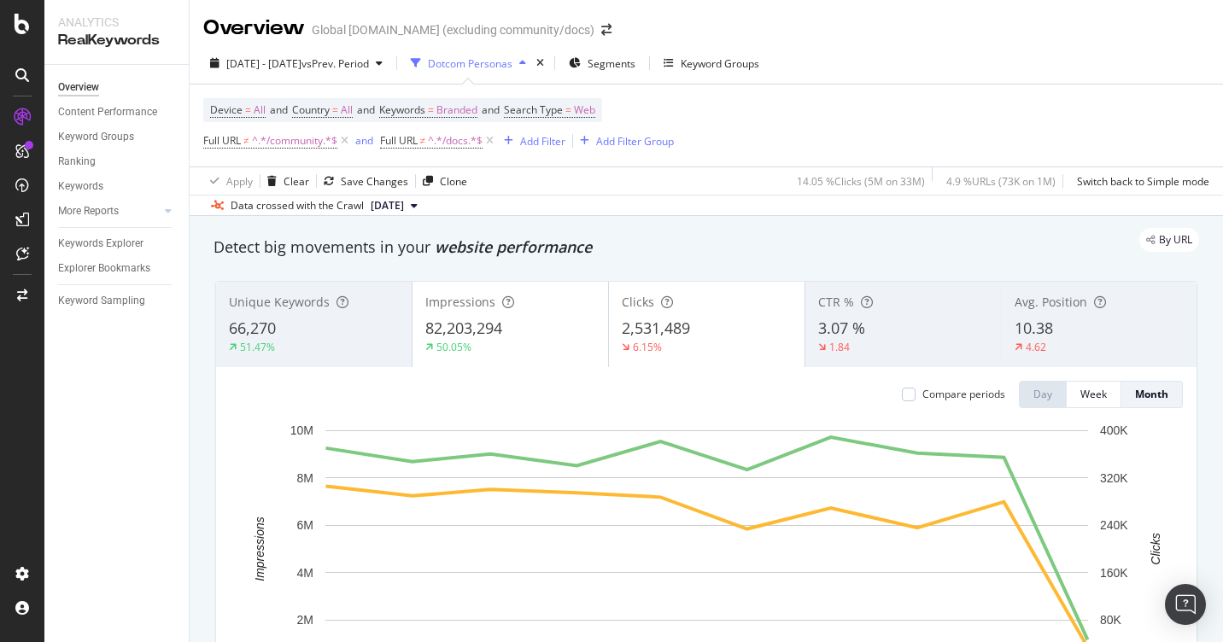
click at [513, 64] on div "Dotcom Personas" at bounding box center [470, 63] width 85 height 15
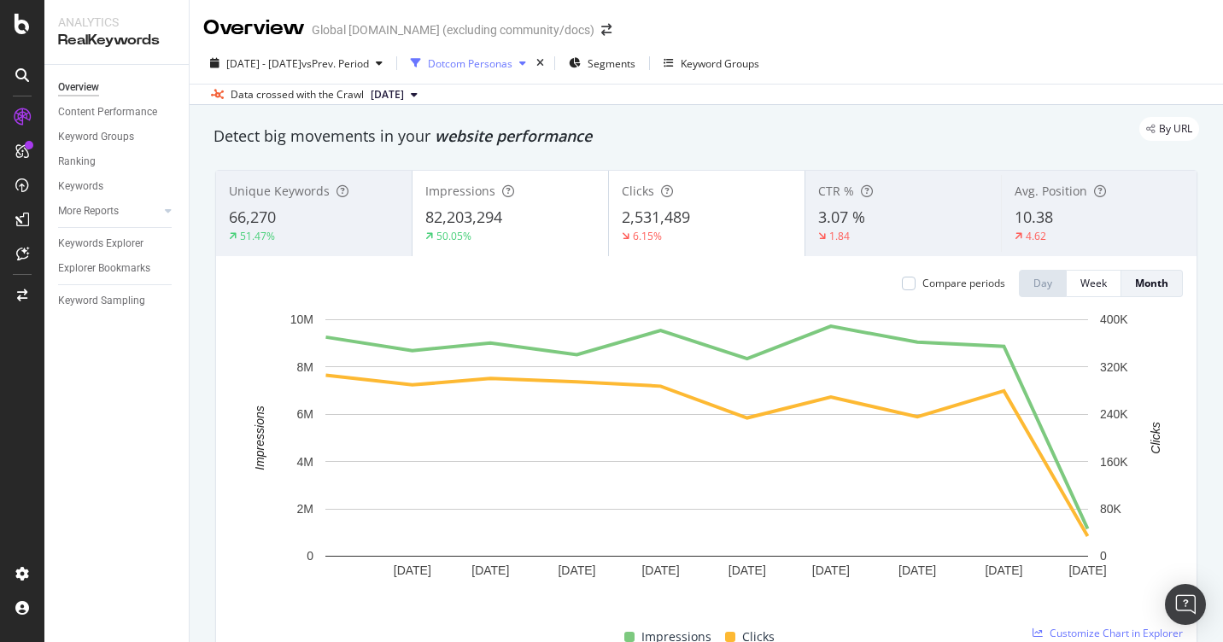
click at [421, 60] on icon "button" at bounding box center [416, 63] width 10 height 10
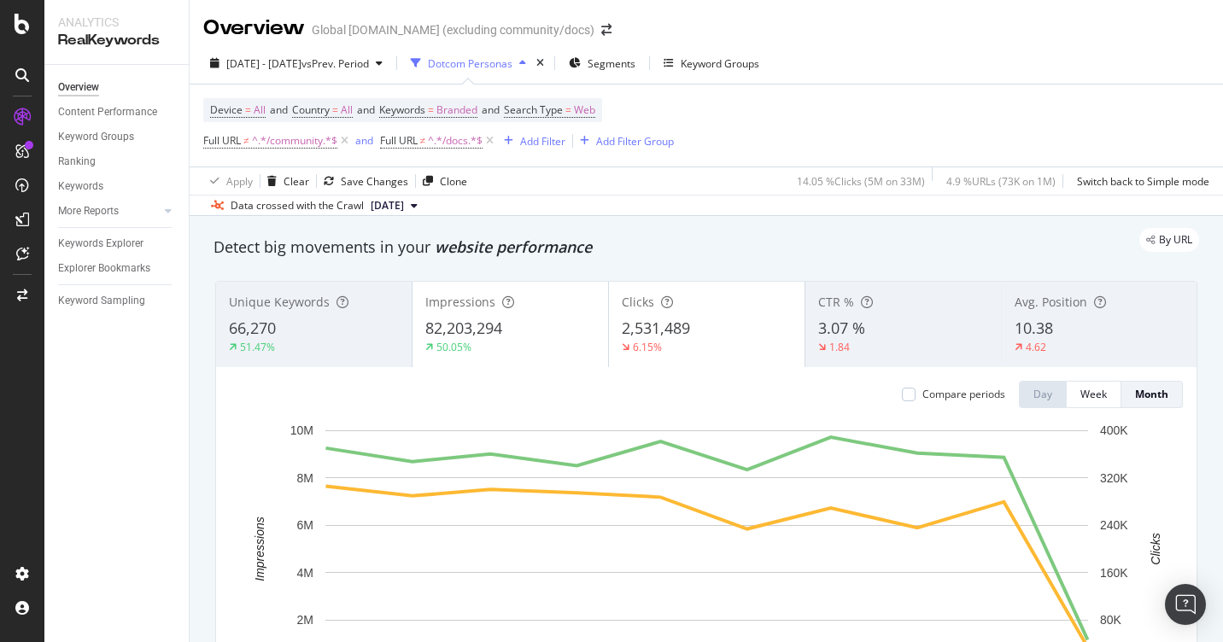
click at [526, 65] on icon "button" at bounding box center [522, 63] width 7 height 10
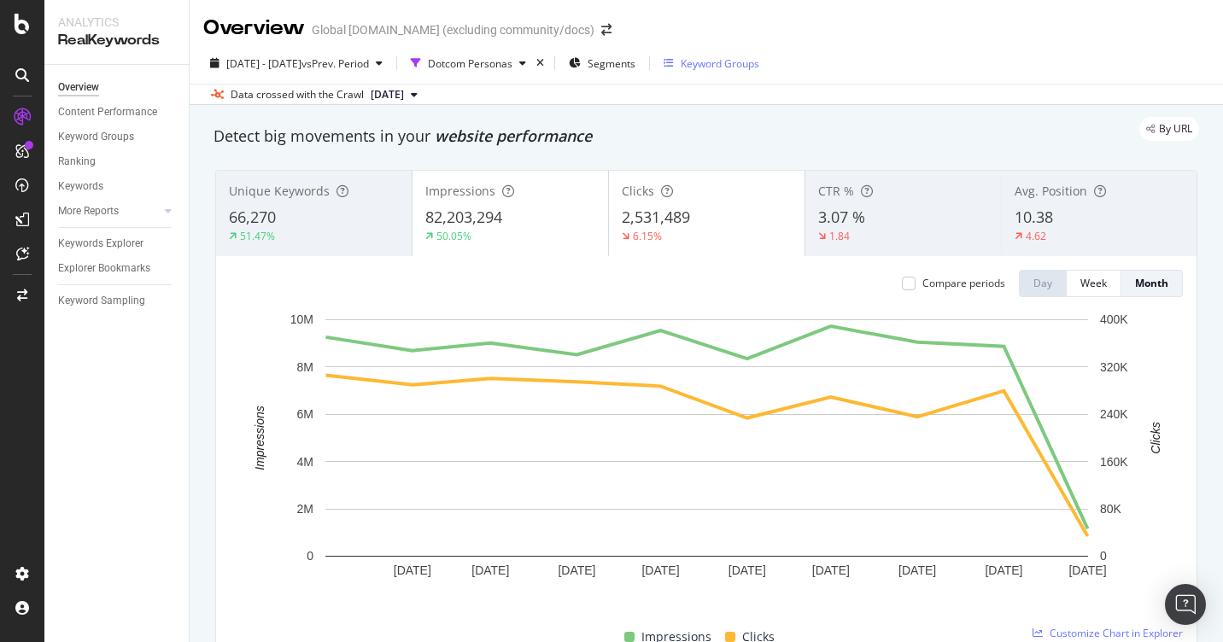
click at [745, 60] on div "Keyword Groups" at bounding box center [720, 63] width 79 height 15
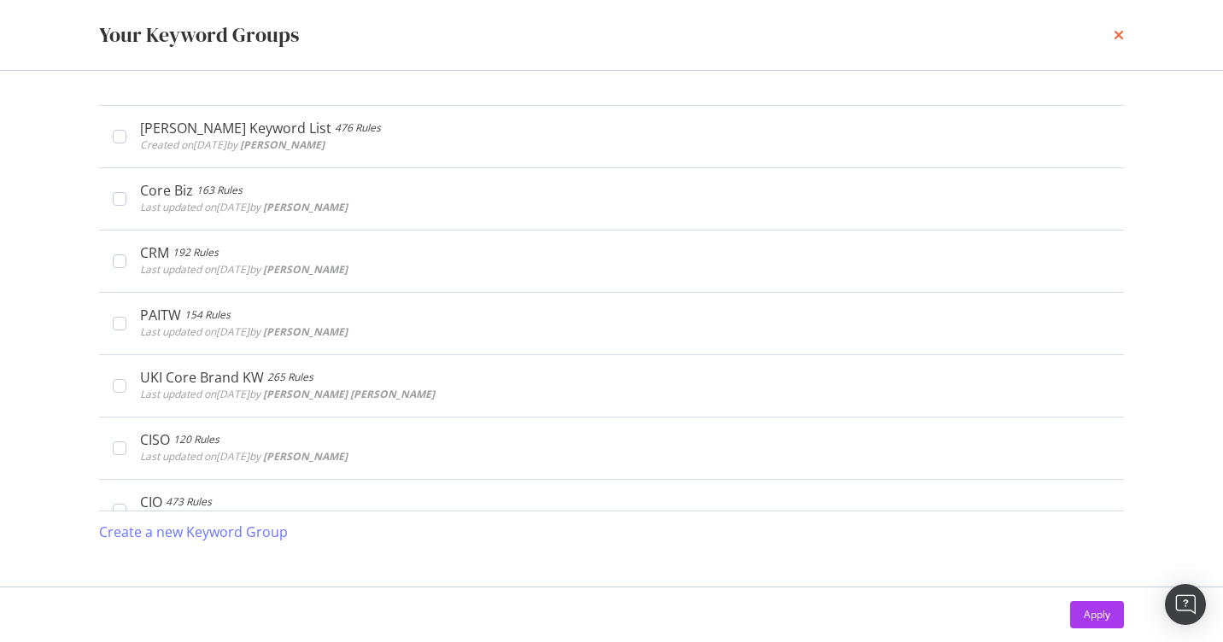
click at [1123, 34] on icon "times" at bounding box center [1119, 35] width 10 height 14
